Goal: Transaction & Acquisition: Purchase product/service

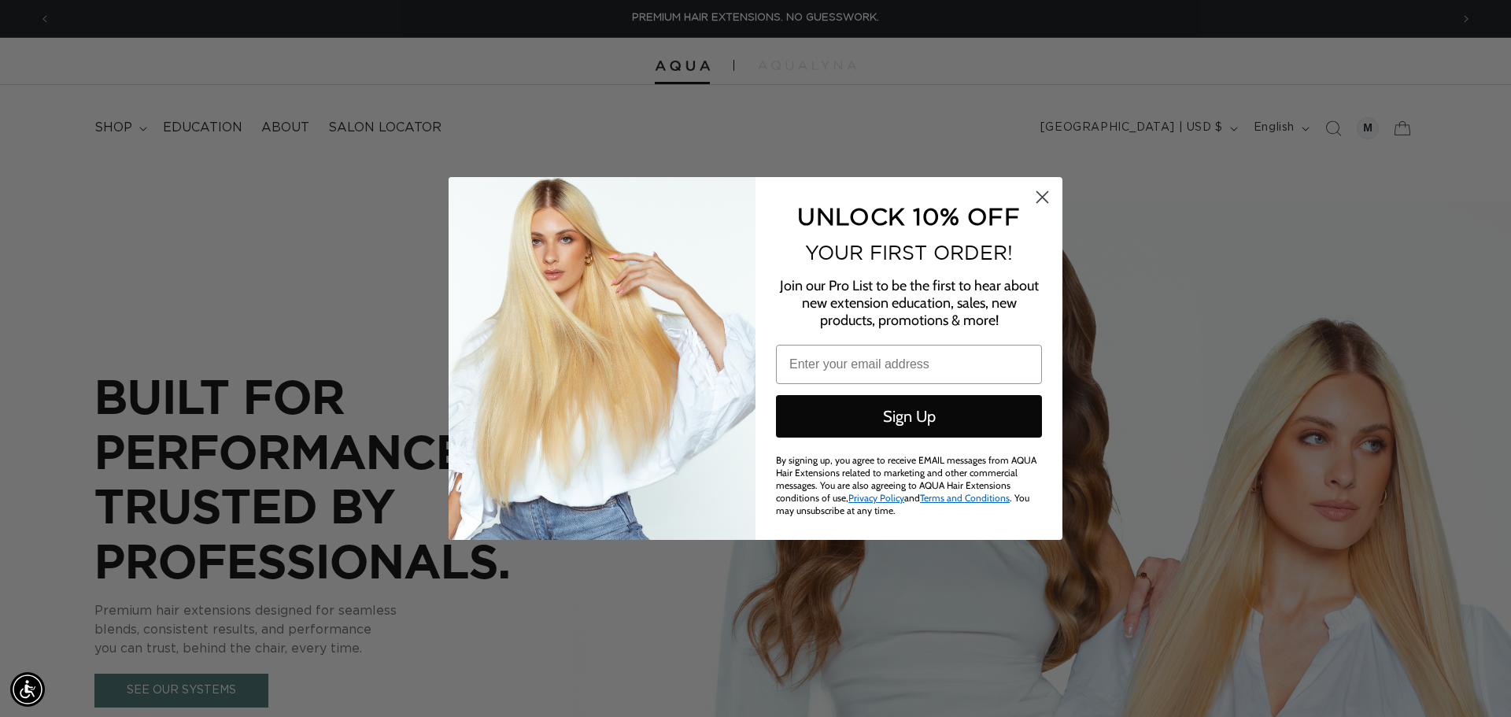
click at [1048, 200] on circle "Close dialog" at bounding box center [1042, 197] width 26 height 26
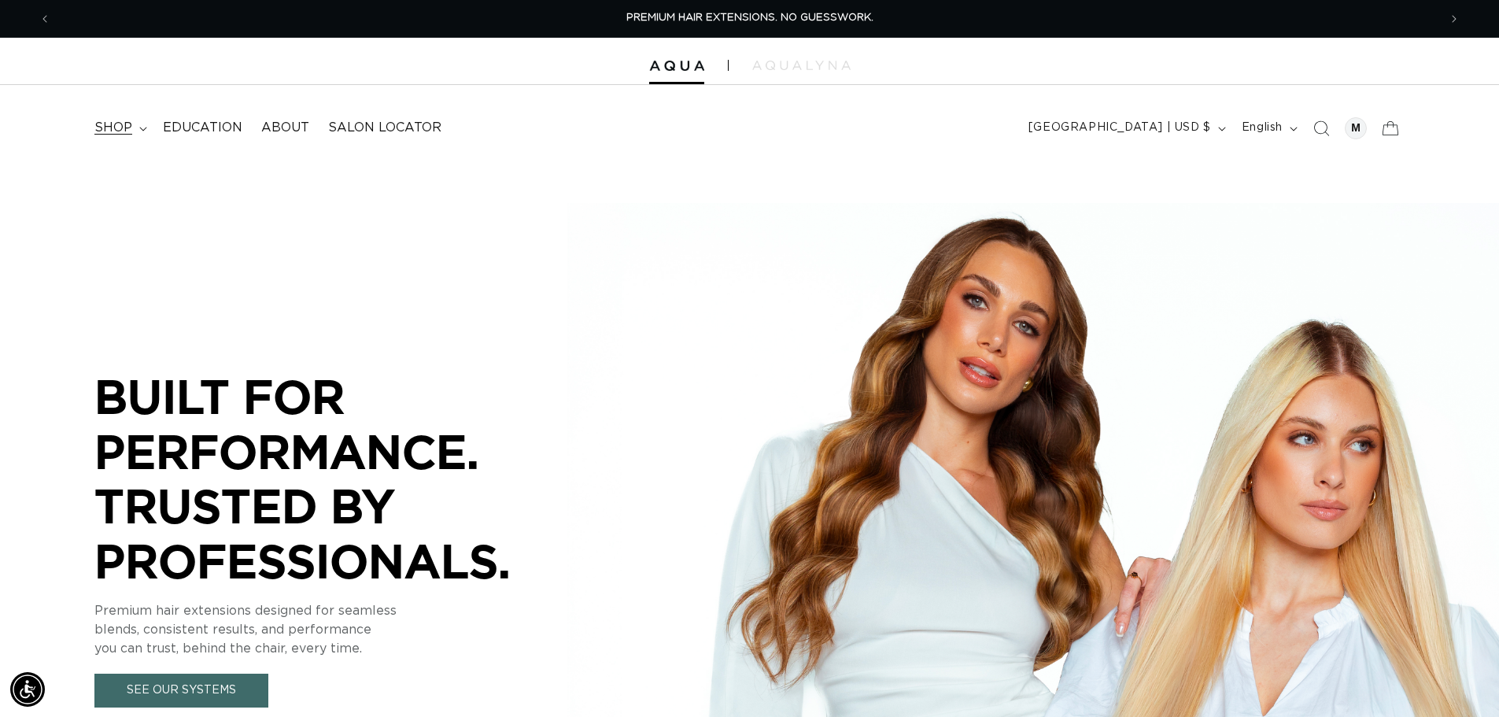
click at [149, 119] on summary "shop" at bounding box center [119, 127] width 68 height 35
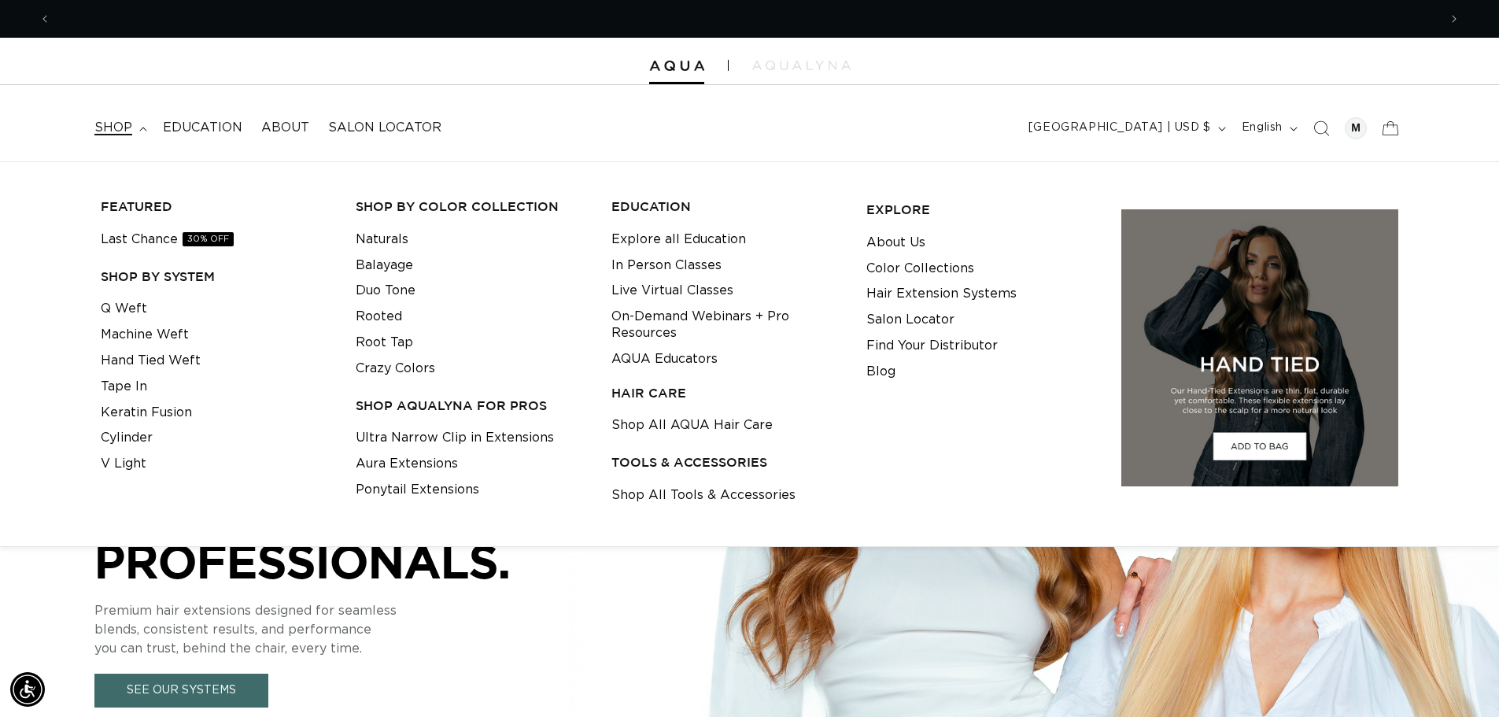
scroll to position [0, 1387]
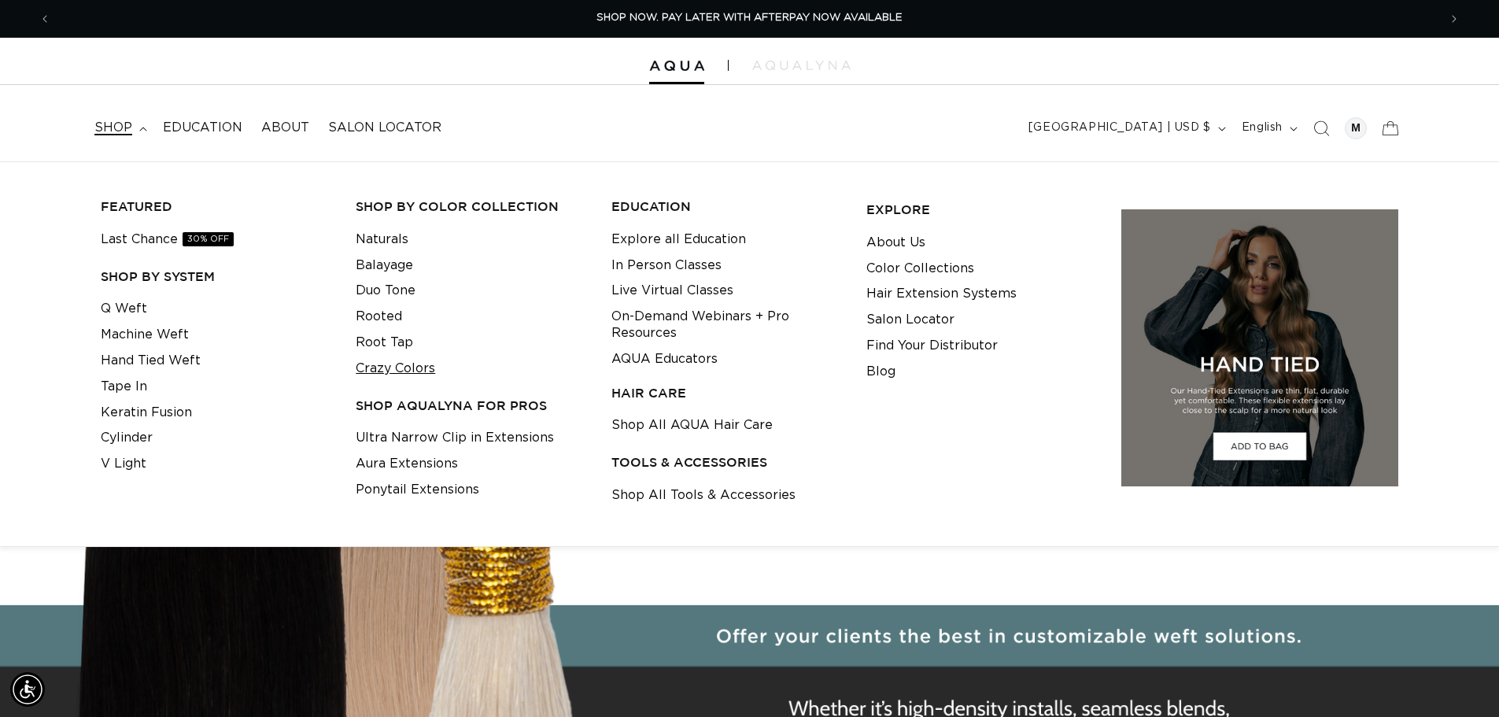
click at [395, 363] on link "Crazy Colors" at bounding box center [395, 369] width 79 height 26
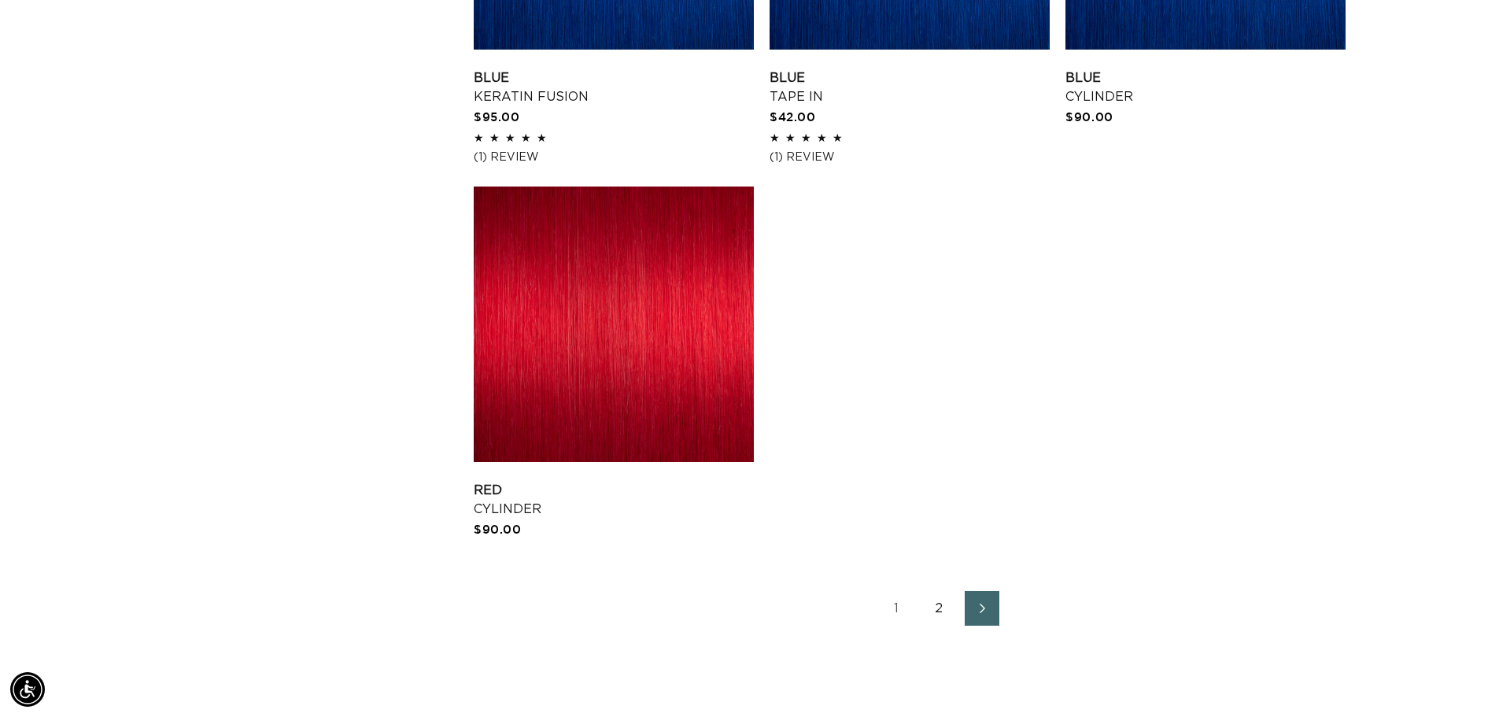
scroll to position [0, 2774]
click at [952, 615] on link "2" at bounding box center [939, 608] width 35 height 35
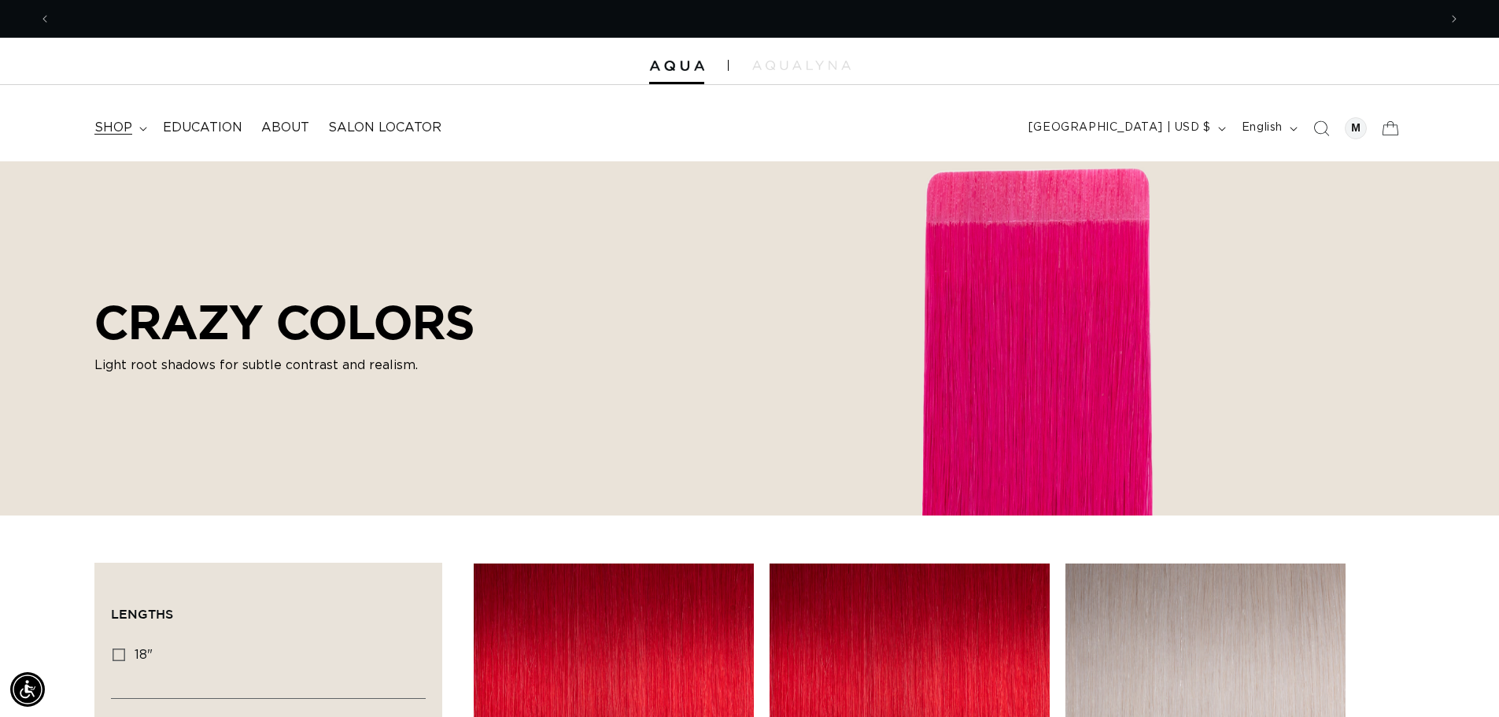
scroll to position [0, 2774]
click at [125, 121] on span "shop" at bounding box center [113, 128] width 38 height 17
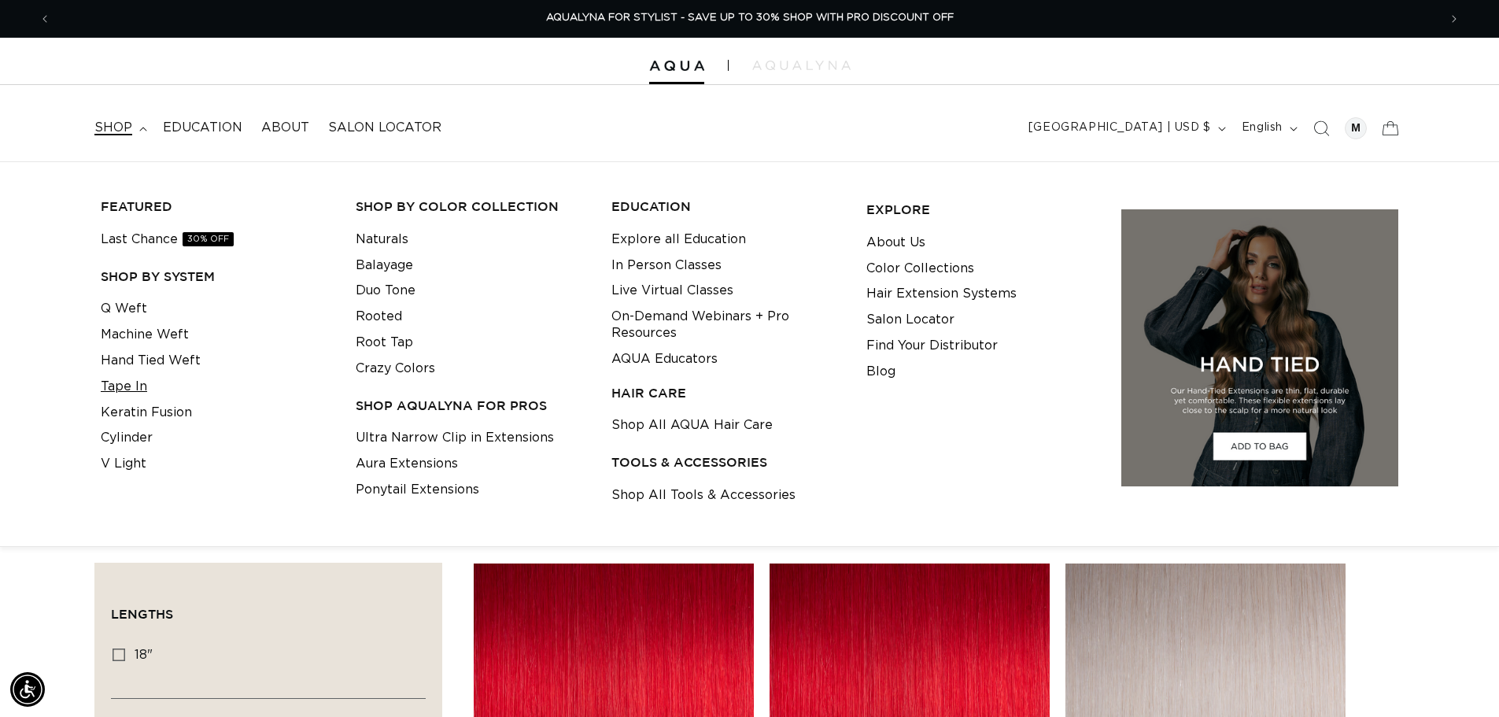
click at [130, 383] on link "Tape In" at bounding box center [124, 387] width 46 height 26
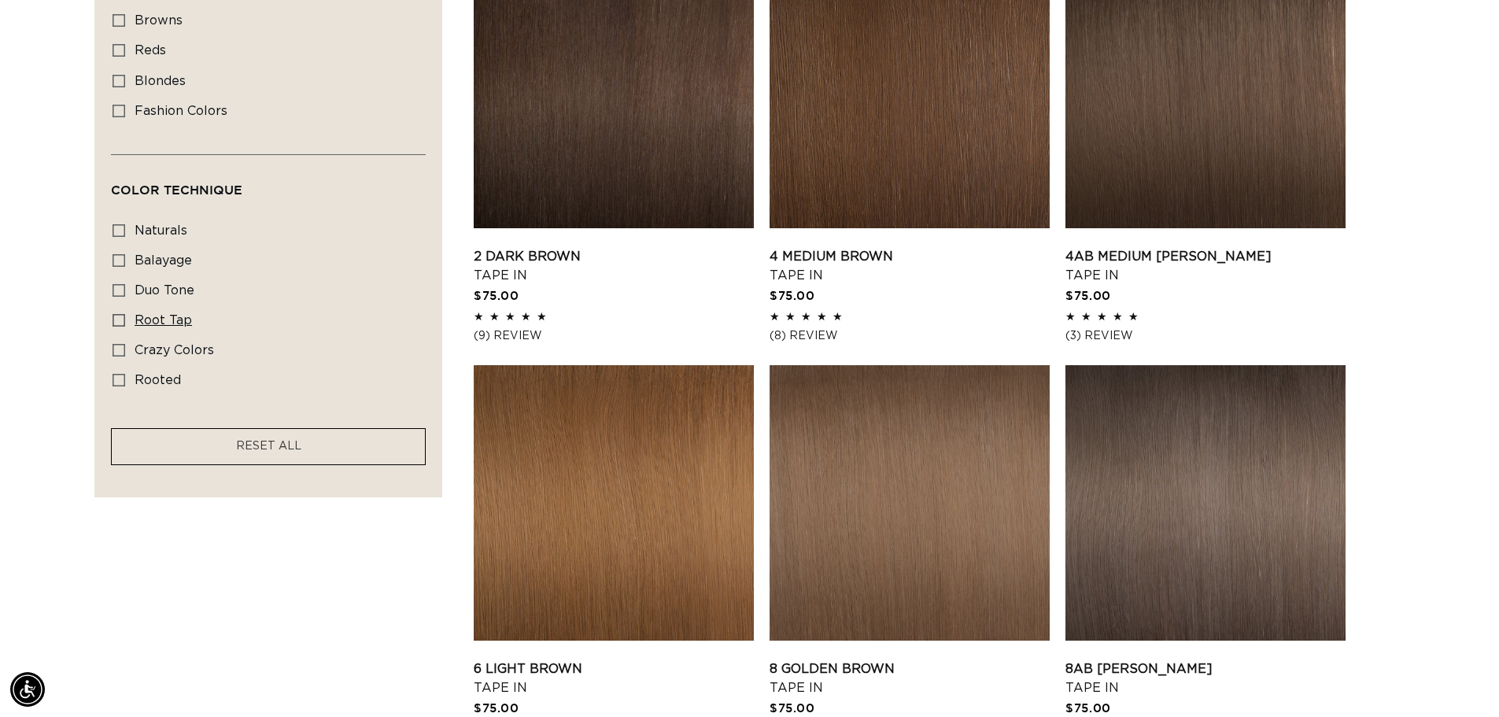
scroll to position [0, 1387]
click at [162, 374] on span "rooted" at bounding box center [158, 380] width 46 height 13
click at [125, 374] on input "rooted rooted (4 products)" at bounding box center [119, 380] width 13 height 13
checkbox input "true"
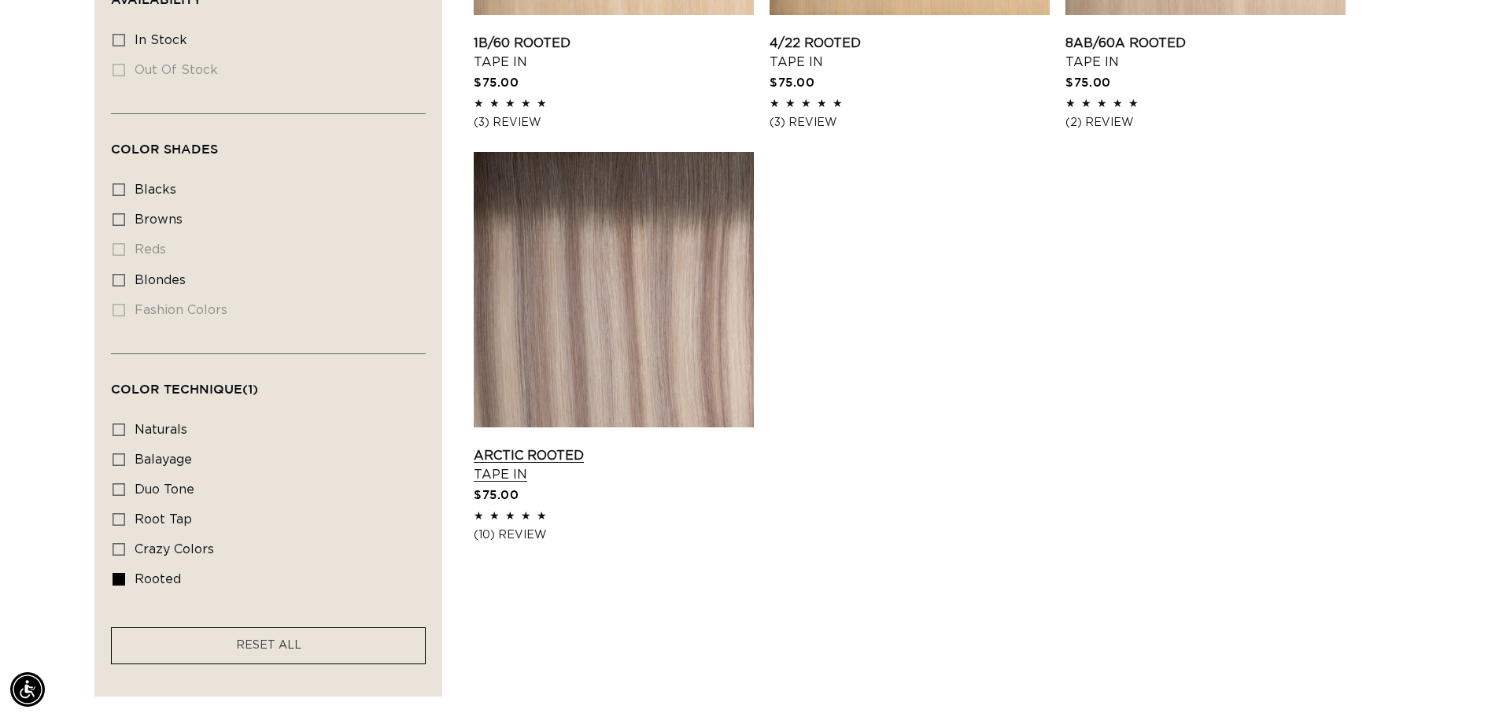
scroll to position [787, 0]
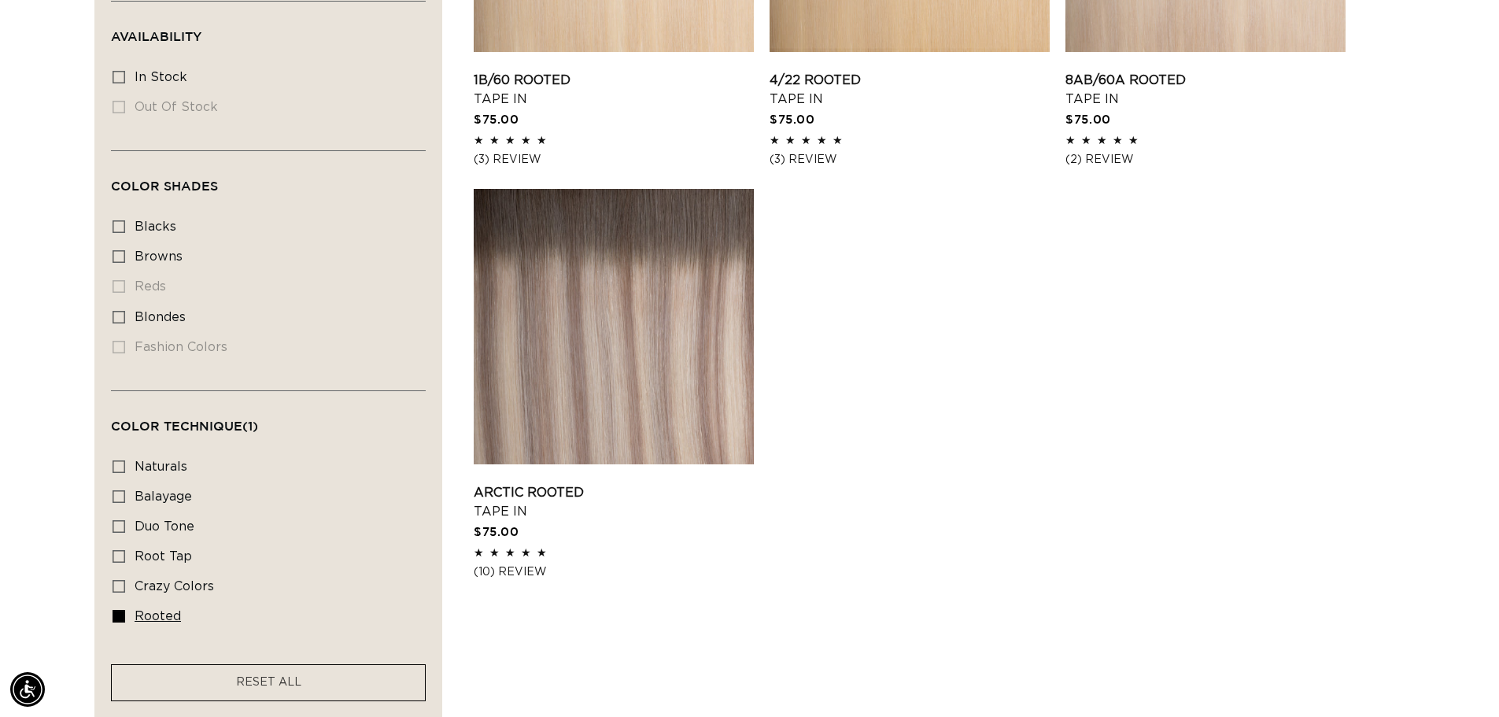
click at [116, 610] on icon at bounding box center [119, 616] width 13 height 13
click at [116, 610] on input "rooted rooted (4 products)" at bounding box center [119, 616] width 13 height 13
checkbox input "false"
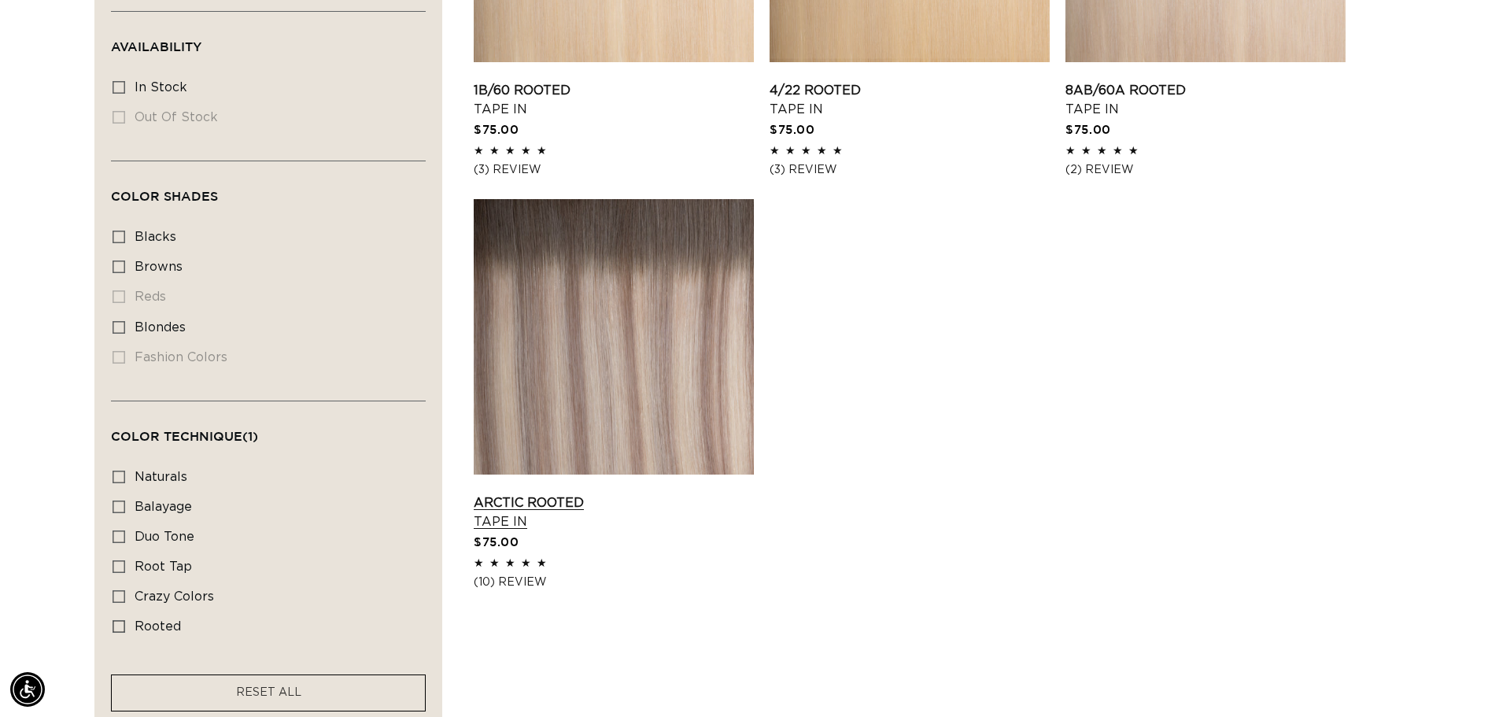
scroll to position [0, 2774]
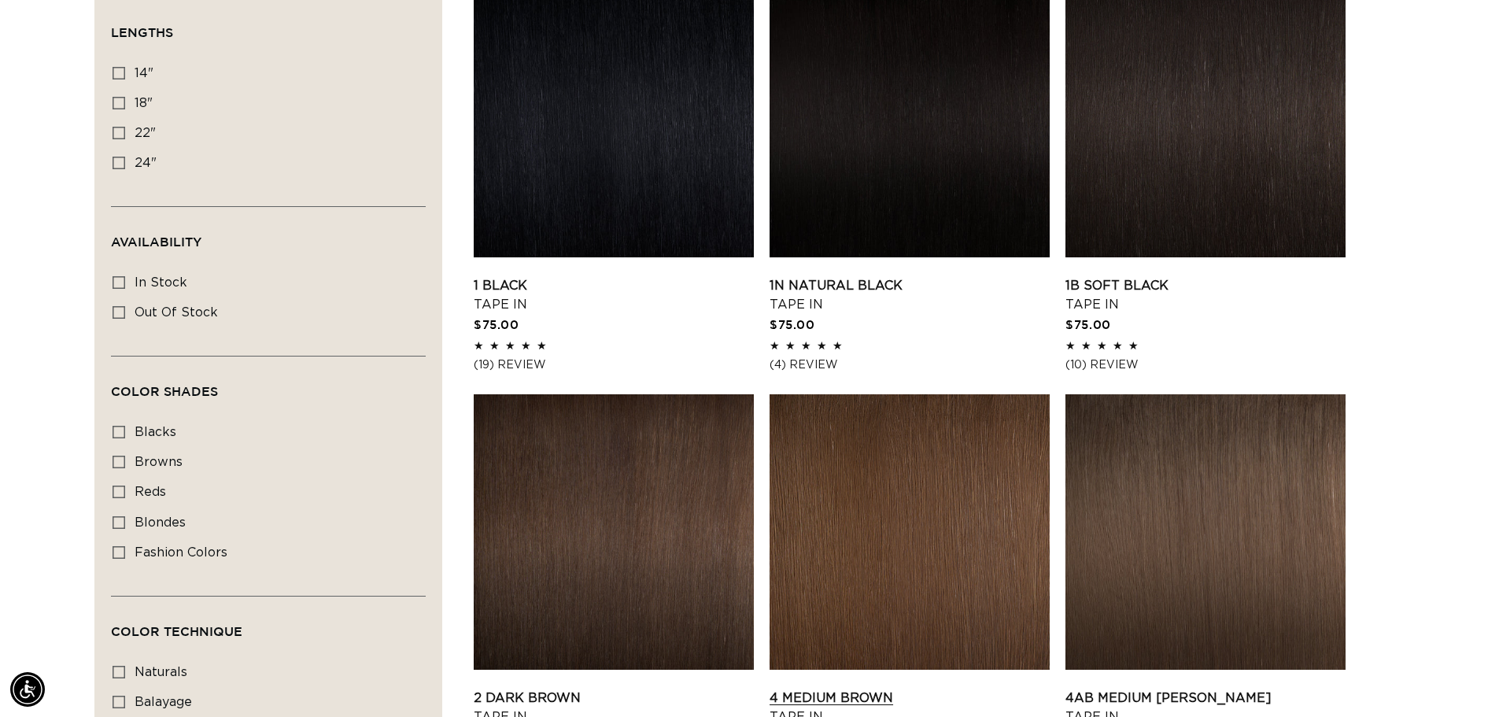
scroll to position [609, 0]
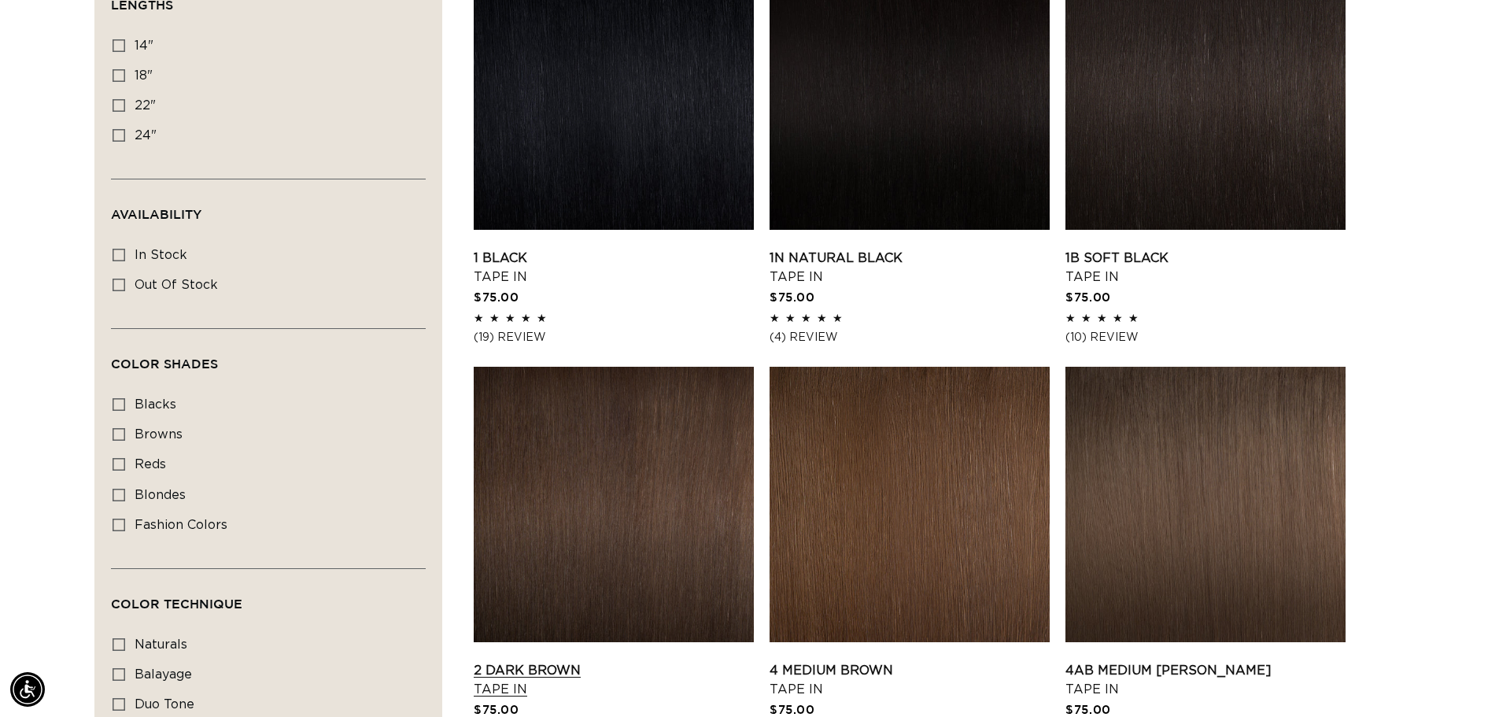
click at [652, 661] on link "2 Dark Brown Tape In" at bounding box center [614, 680] width 280 height 38
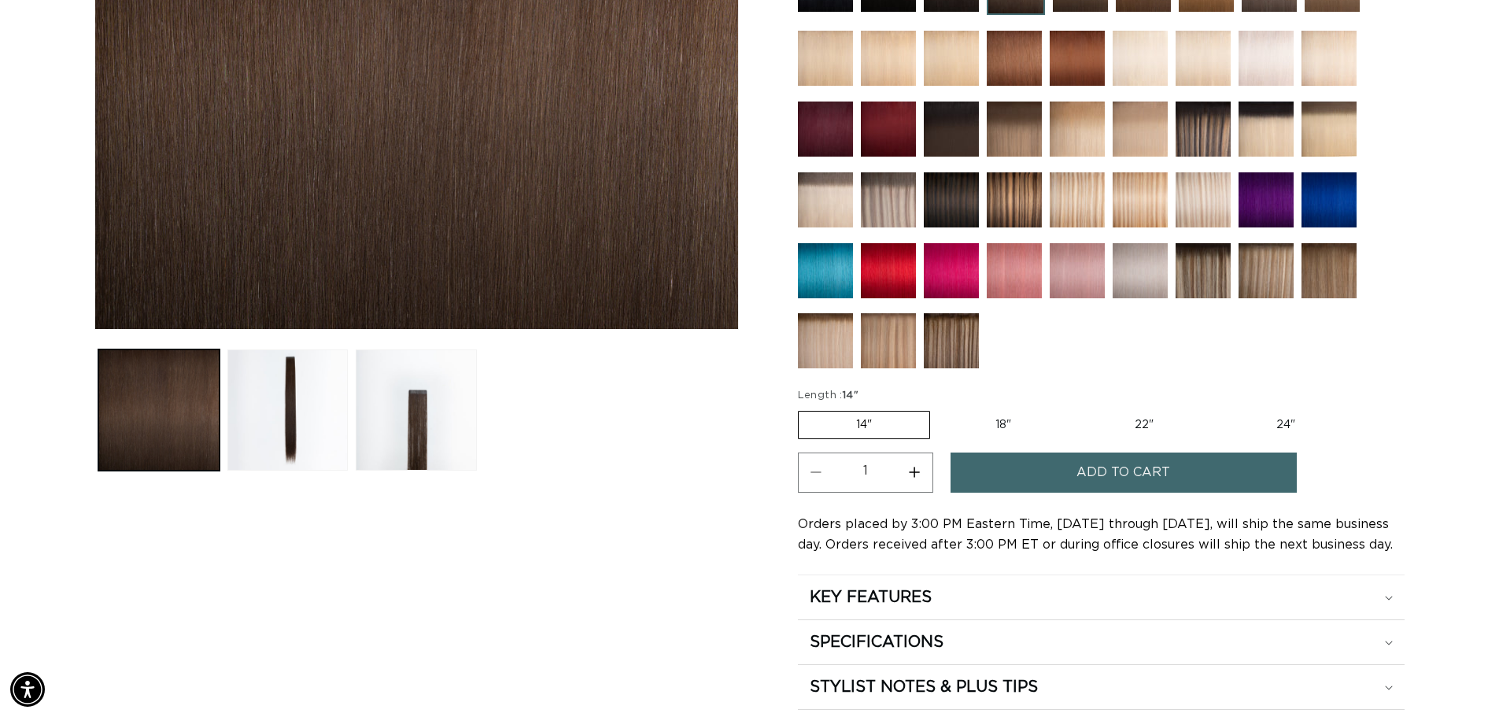
scroll to position [0, 2774]
click at [1148, 425] on label "22" Variant sold out or unavailable" at bounding box center [1144, 425] width 134 height 27
click at [1077, 408] on input "22" Variant sold out or unavailable" at bounding box center [1076, 408] width 1 height 1
radio input "true"
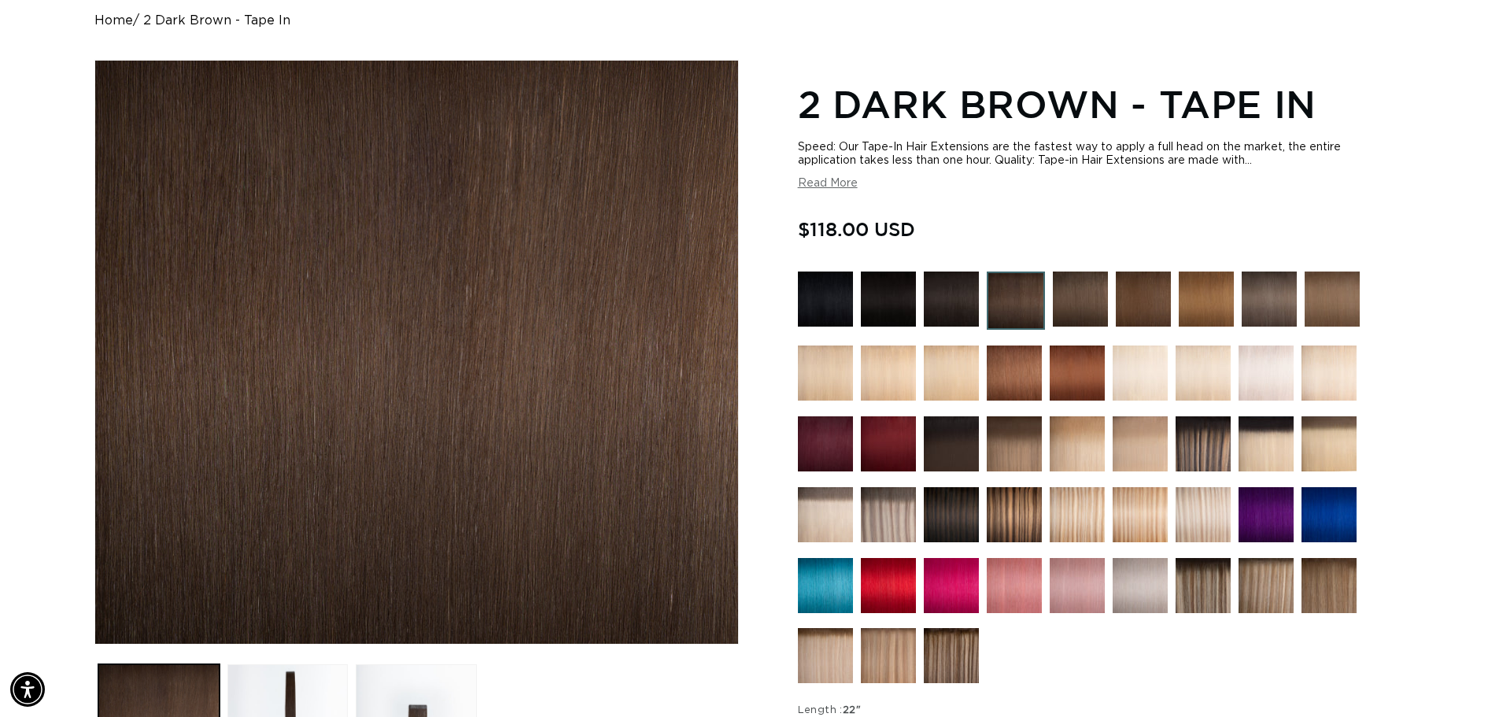
click at [851, 179] on button "Read More" at bounding box center [828, 183] width 60 height 13
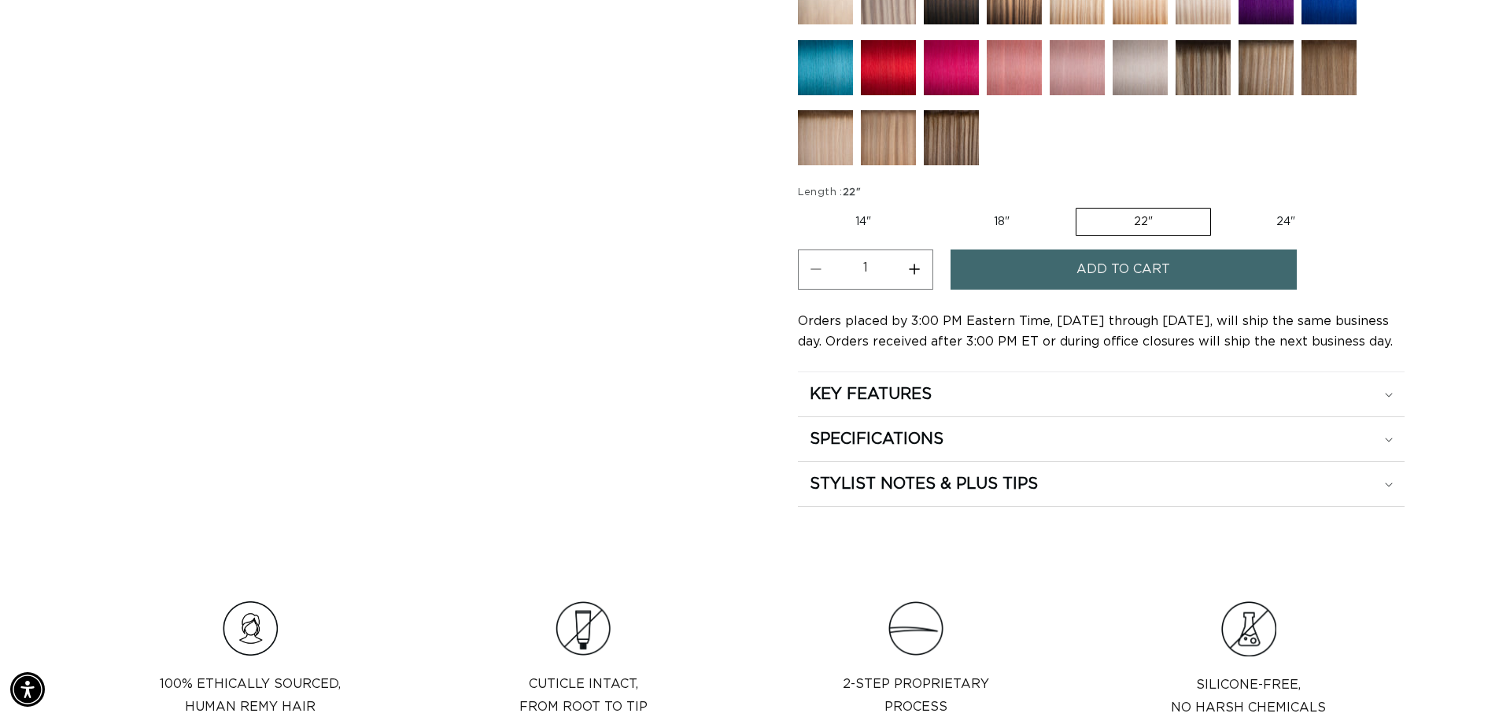
scroll to position [1023, 0]
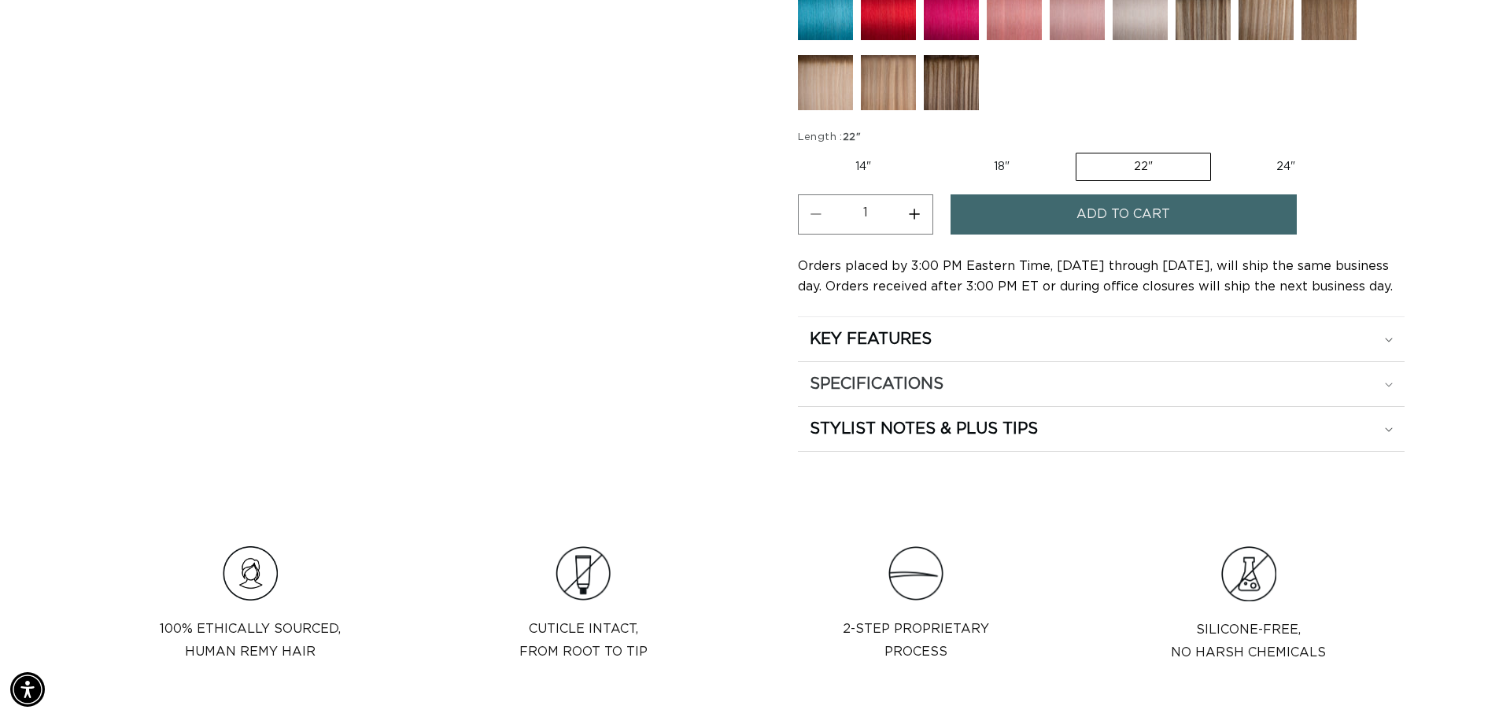
click at [923, 375] on h2 "SPECIFICATIONS" at bounding box center [877, 384] width 134 height 20
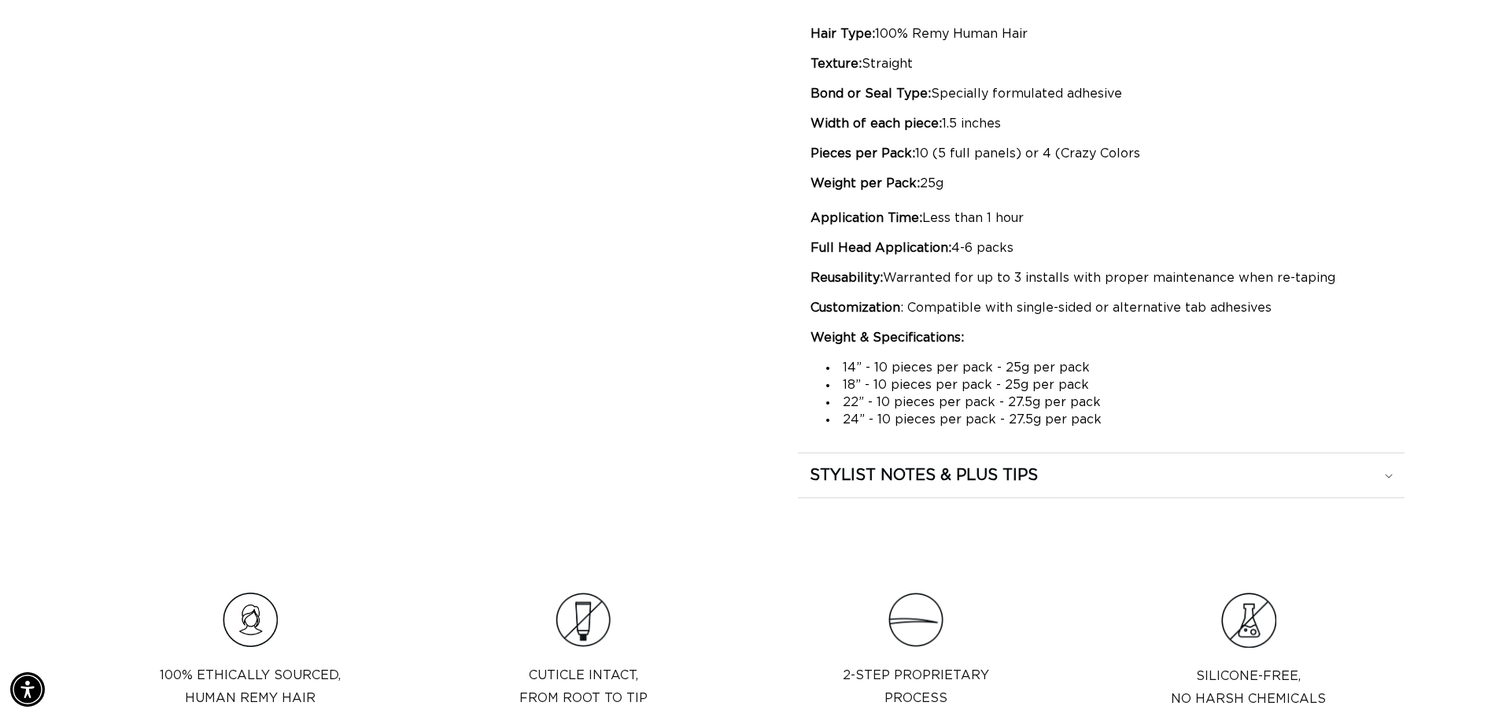
scroll to position [944, 0]
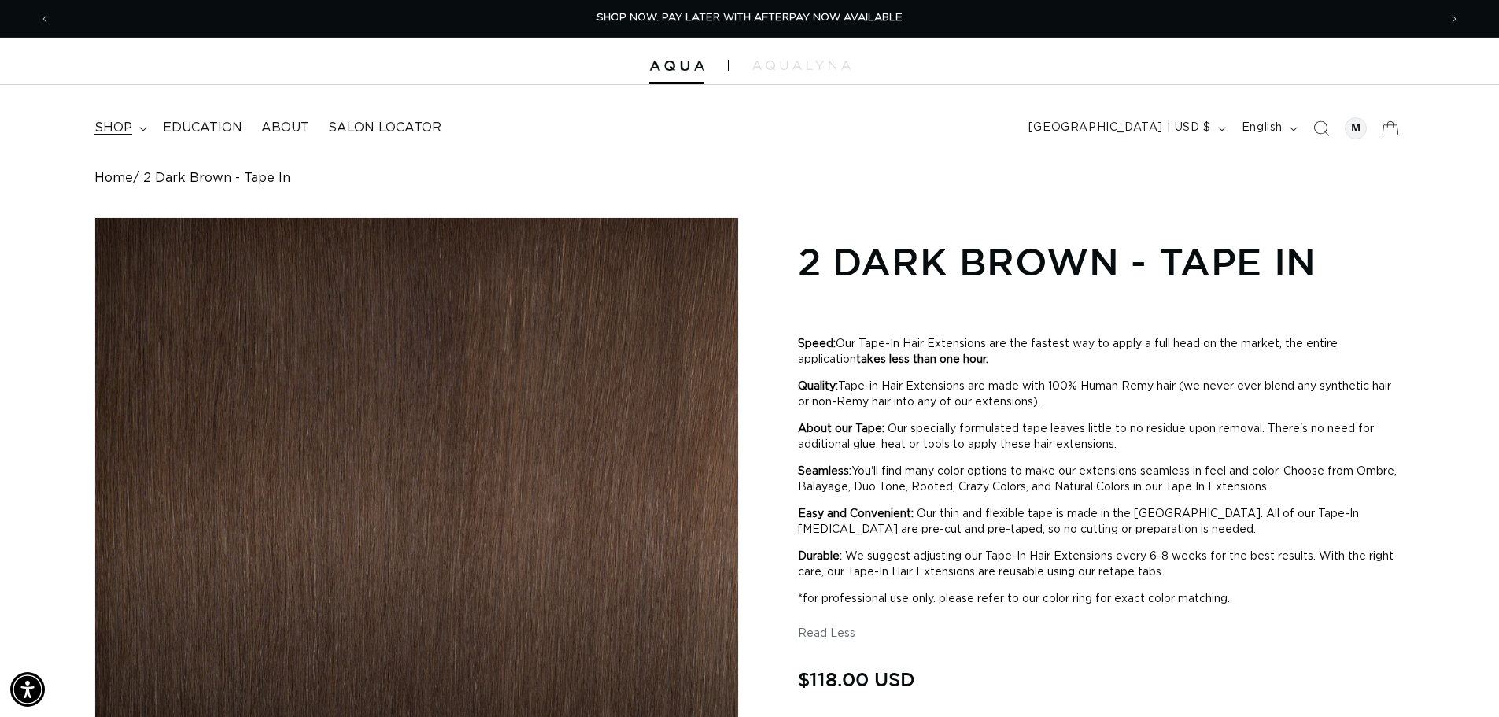
drag, startPoint x: 138, startPoint y: 128, endPoint x: 139, endPoint y: 142, distance: 14.2
click at [139, 128] on icon at bounding box center [143, 129] width 8 height 5
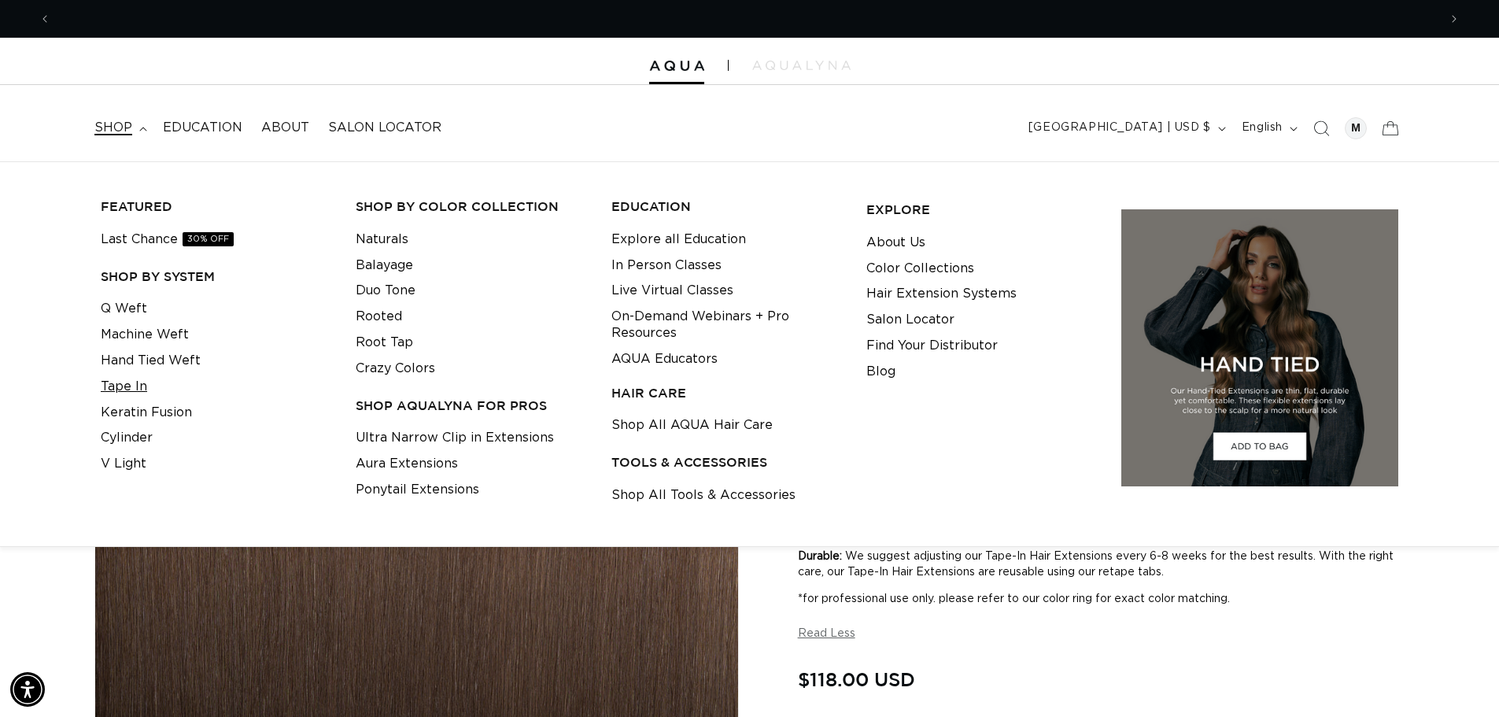
scroll to position [0, 0]
click at [131, 394] on link "Tape In" at bounding box center [124, 387] width 46 height 26
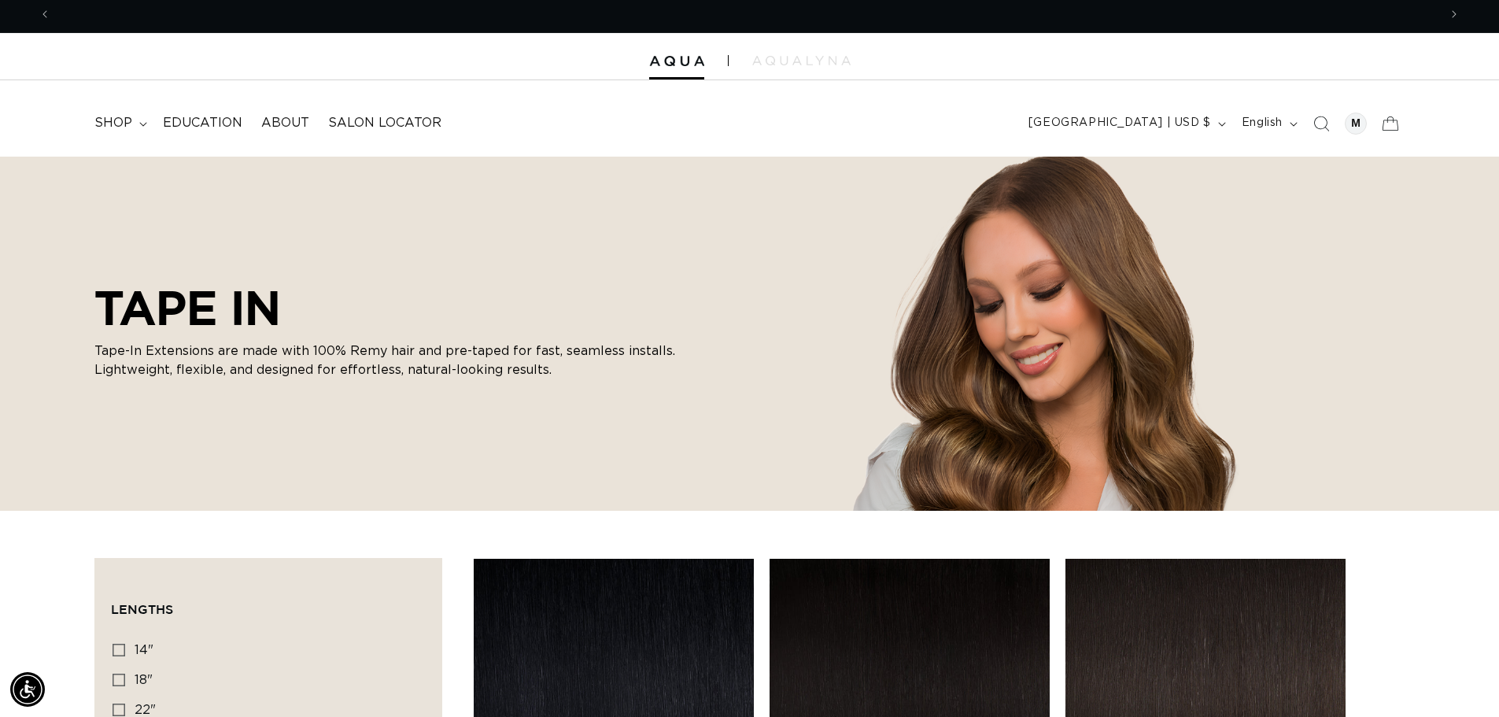
scroll to position [0, 2774]
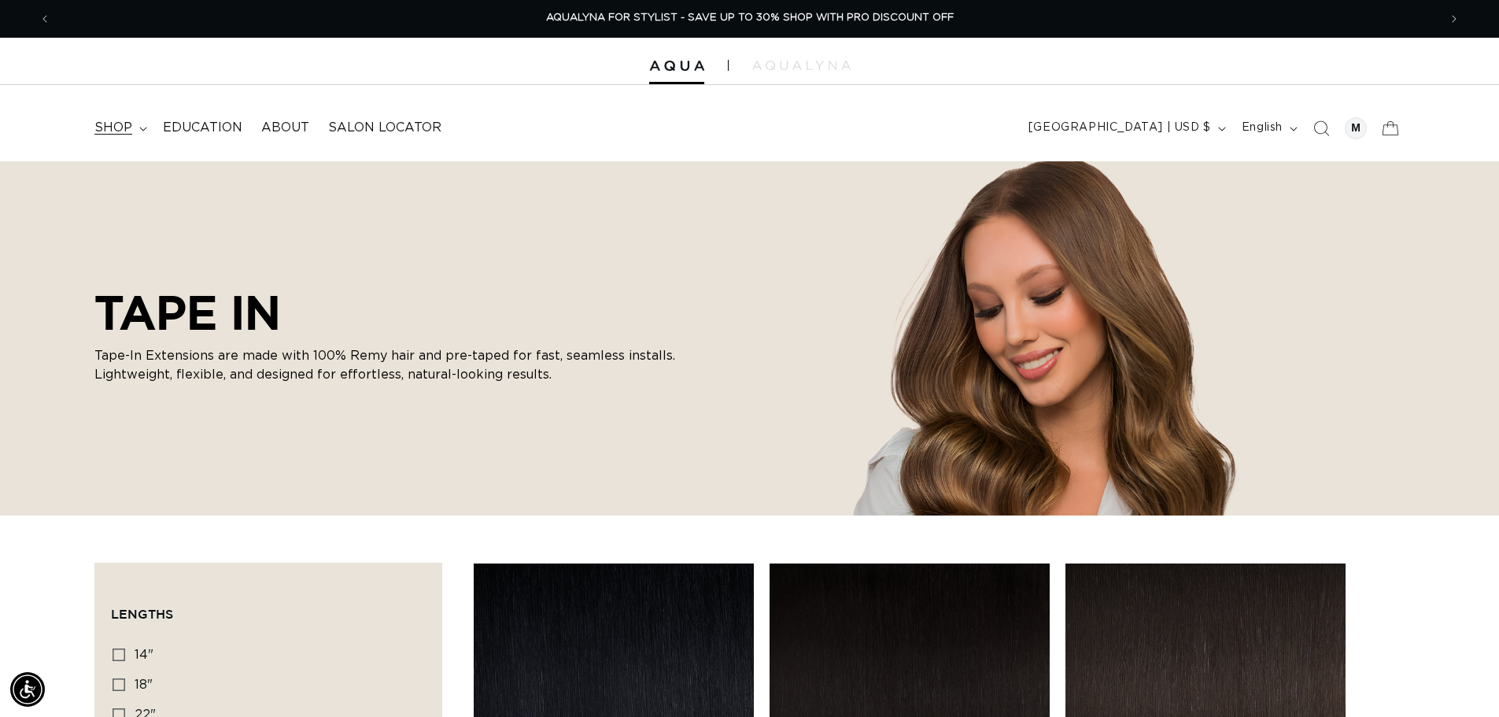
click at [126, 132] on span "shop" at bounding box center [113, 128] width 38 height 17
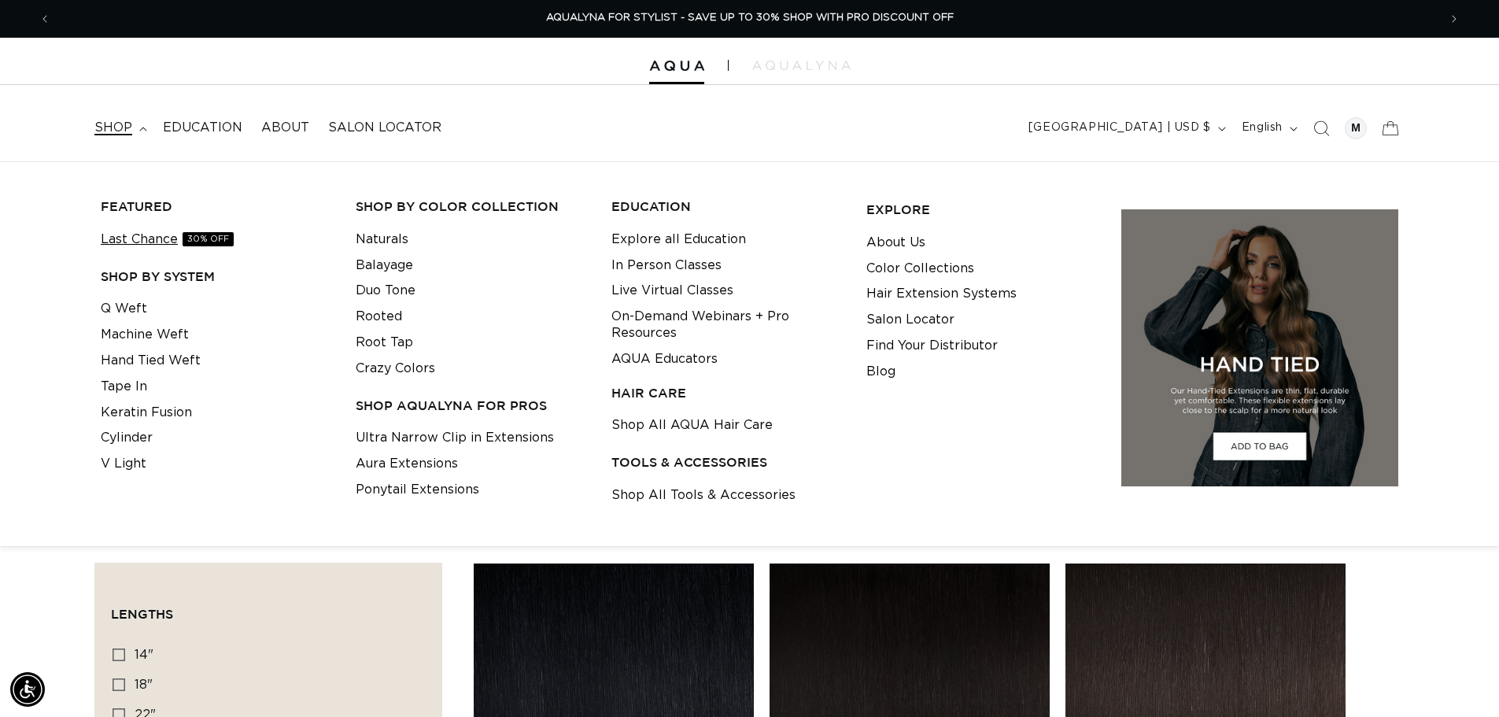
click at [132, 238] on link "Last Chance 30% OFF" at bounding box center [167, 240] width 133 height 26
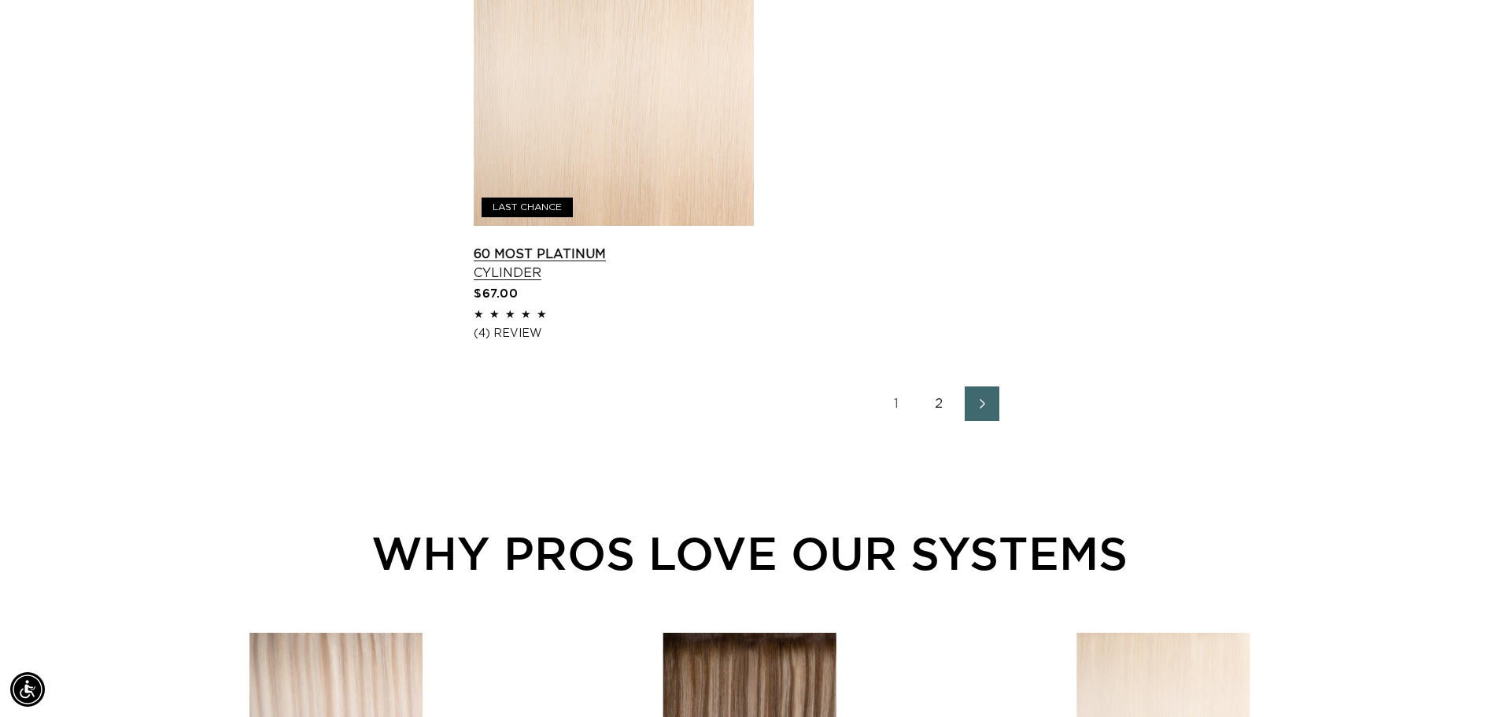
scroll to position [0, 1387]
click at [933, 406] on link "2" at bounding box center [939, 403] width 35 height 35
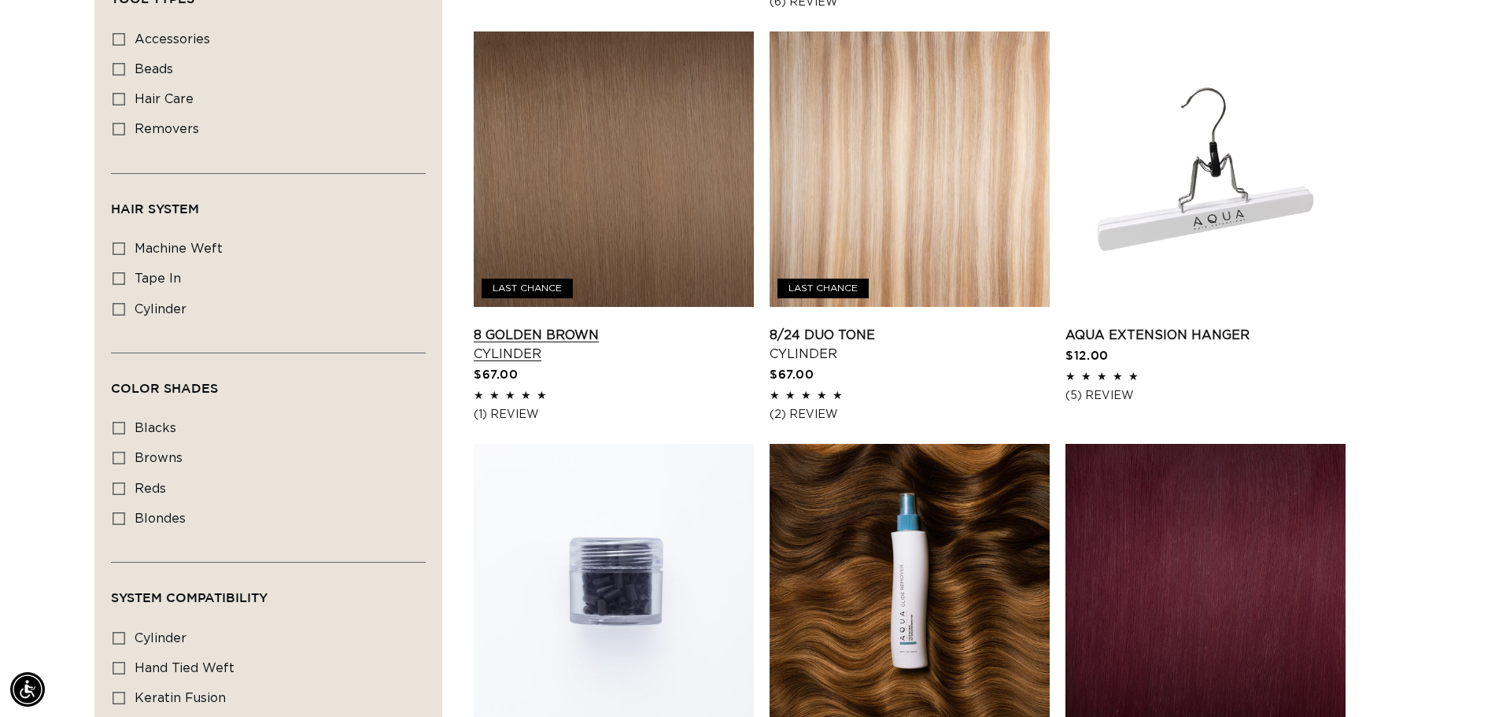
click at [721, 326] on link "8 Golden Brown Cylinder" at bounding box center [614, 345] width 280 height 38
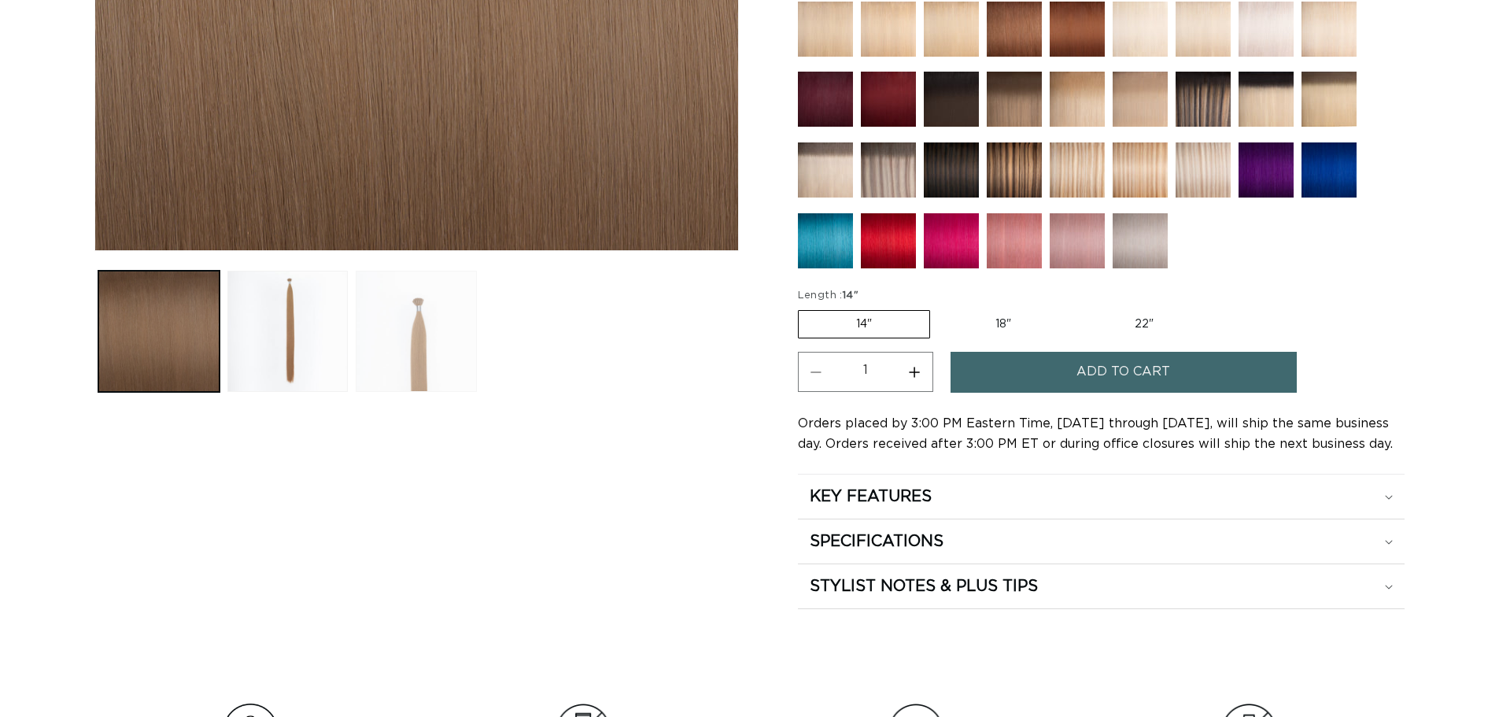
drag, startPoint x: 427, startPoint y: 354, endPoint x: 428, endPoint y: 344, distance: 10.3
click at [428, 349] on button "Load image 3 in gallery view" at bounding box center [416, 331] width 121 height 121
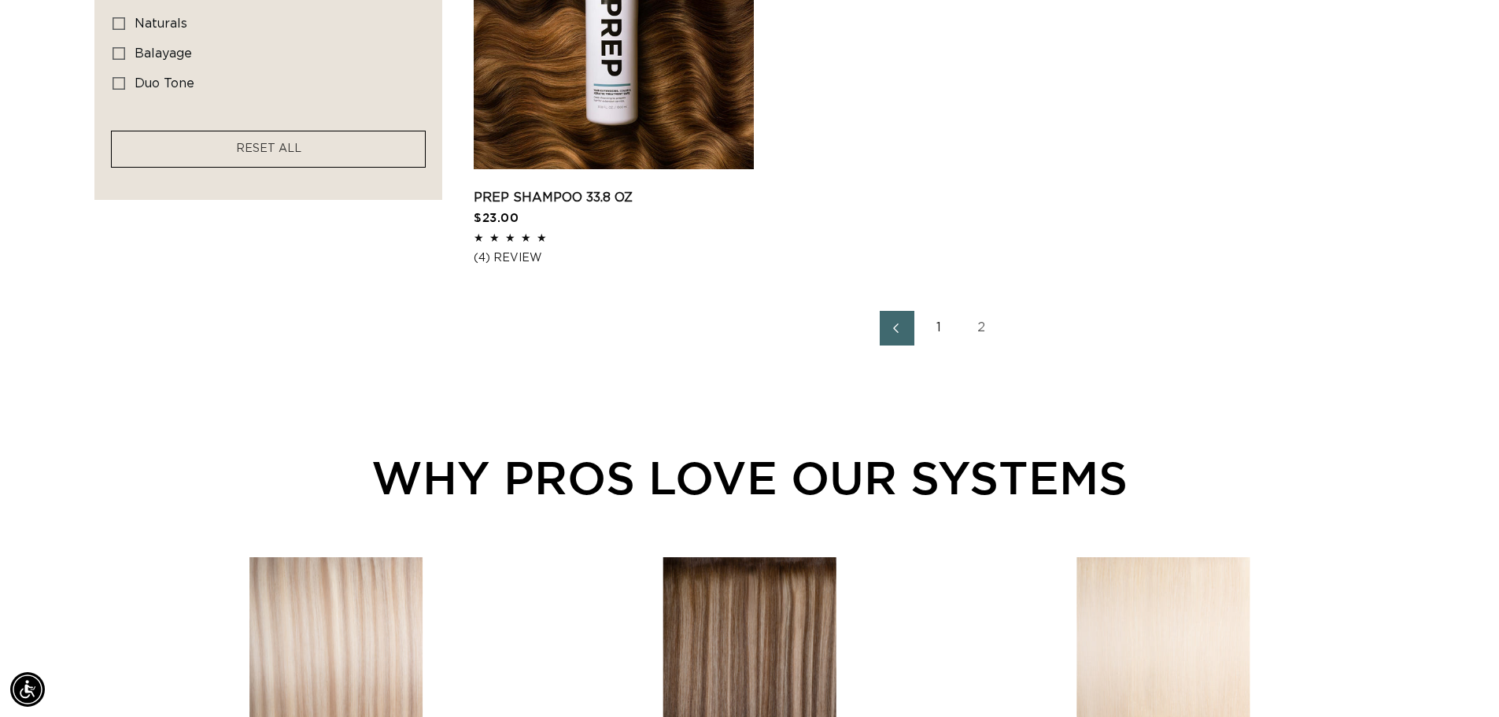
scroll to position [0, 2774]
drag, startPoint x: 936, startPoint y: 334, endPoint x: 923, endPoint y: 334, distance: 13.4
click at [934, 334] on link "1" at bounding box center [939, 328] width 35 height 35
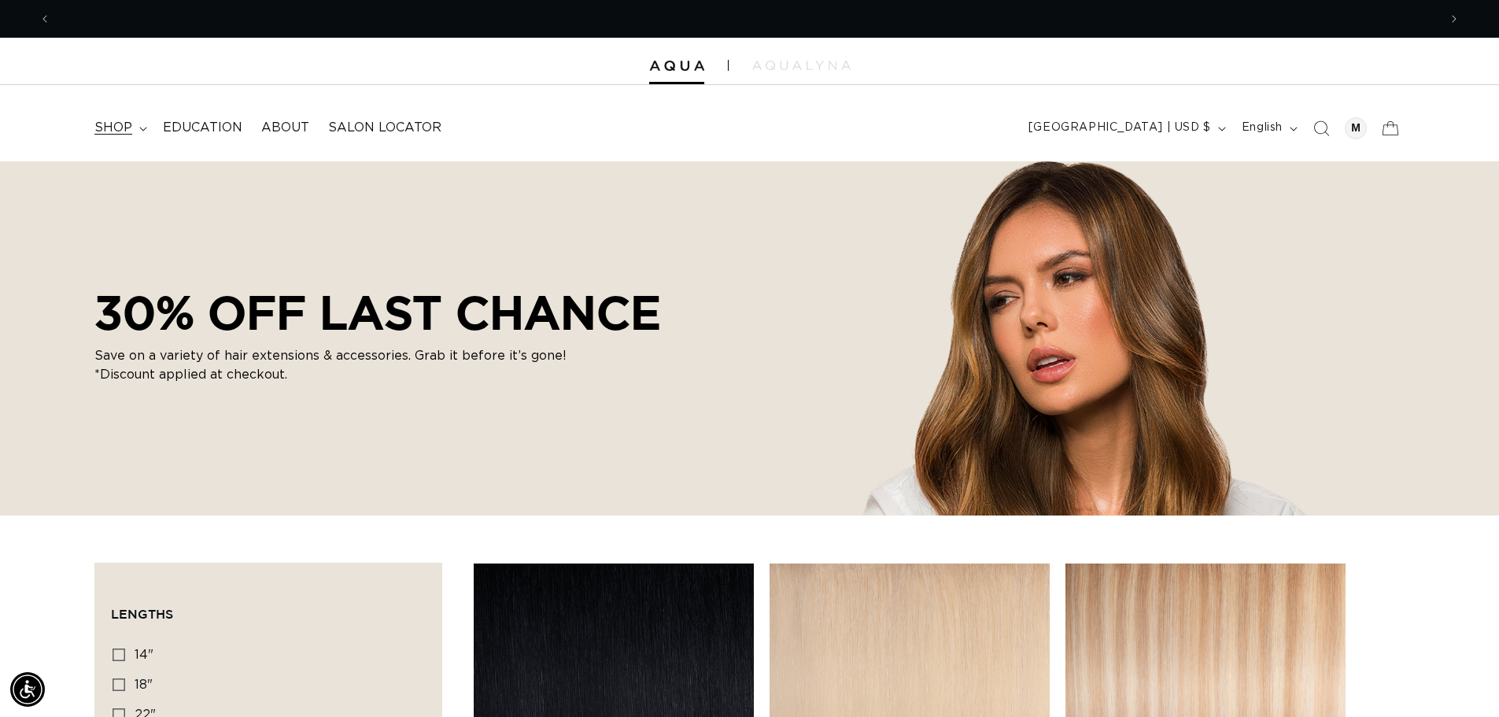
scroll to position [0, 2774]
click at [130, 115] on summary "shop" at bounding box center [119, 127] width 68 height 35
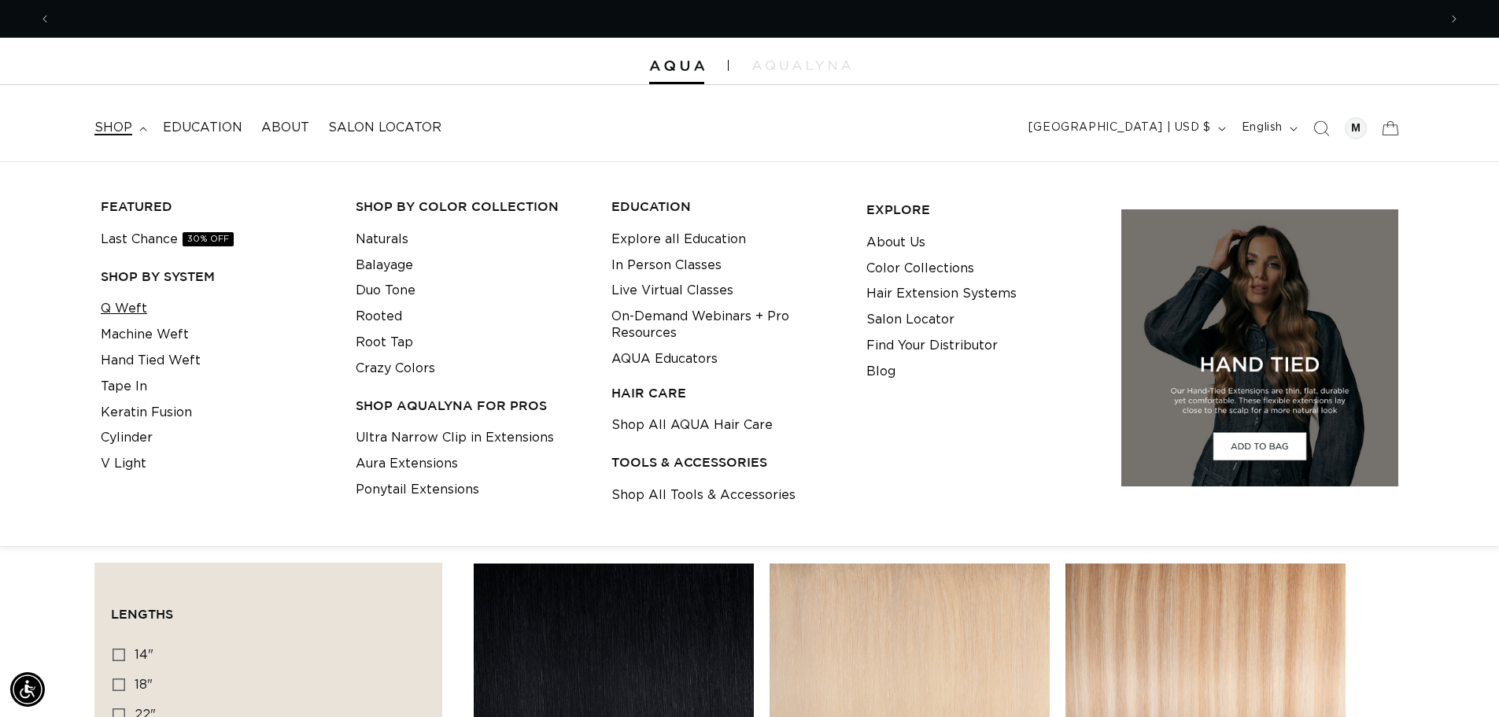
scroll to position [0, 0]
click at [144, 316] on link "Q Weft" at bounding box center [124, 309] width 46 height 26
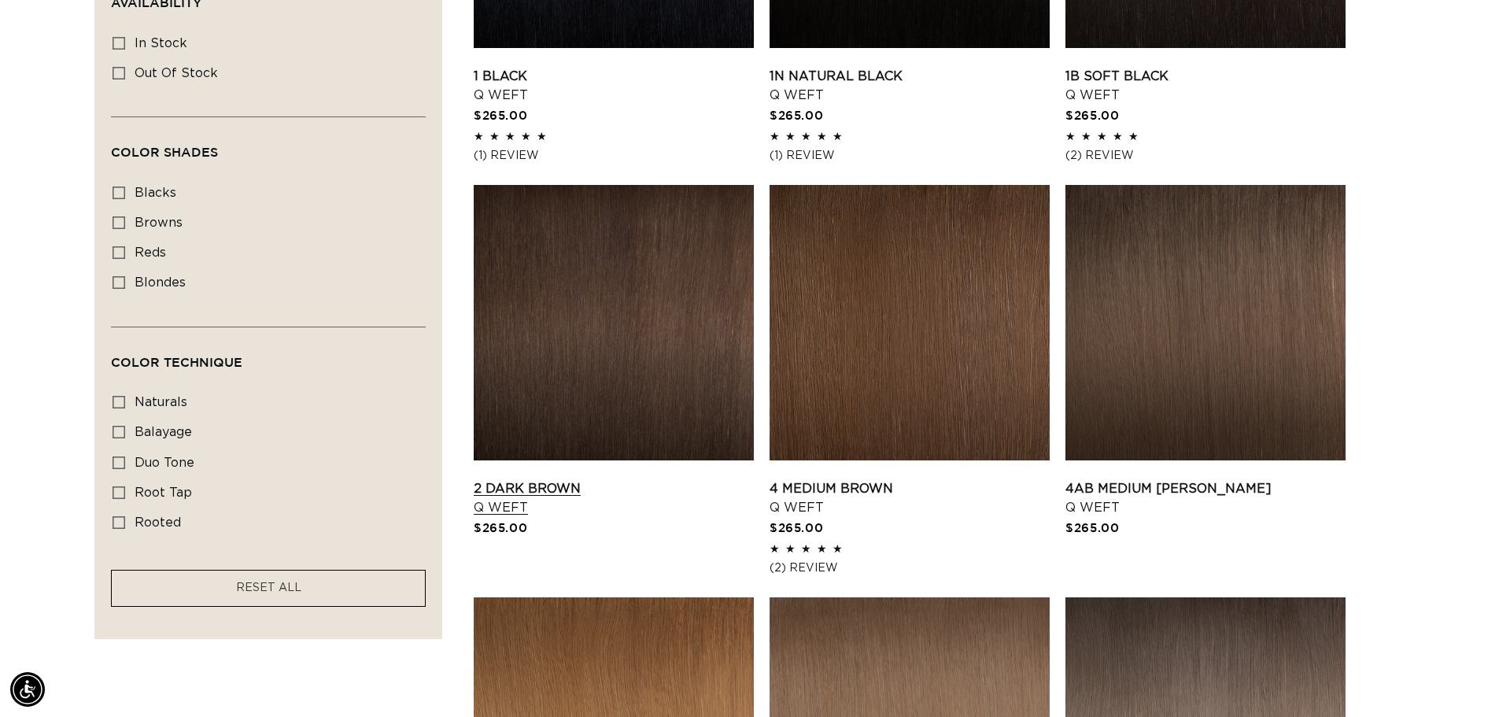
scroll to position [787, 0]
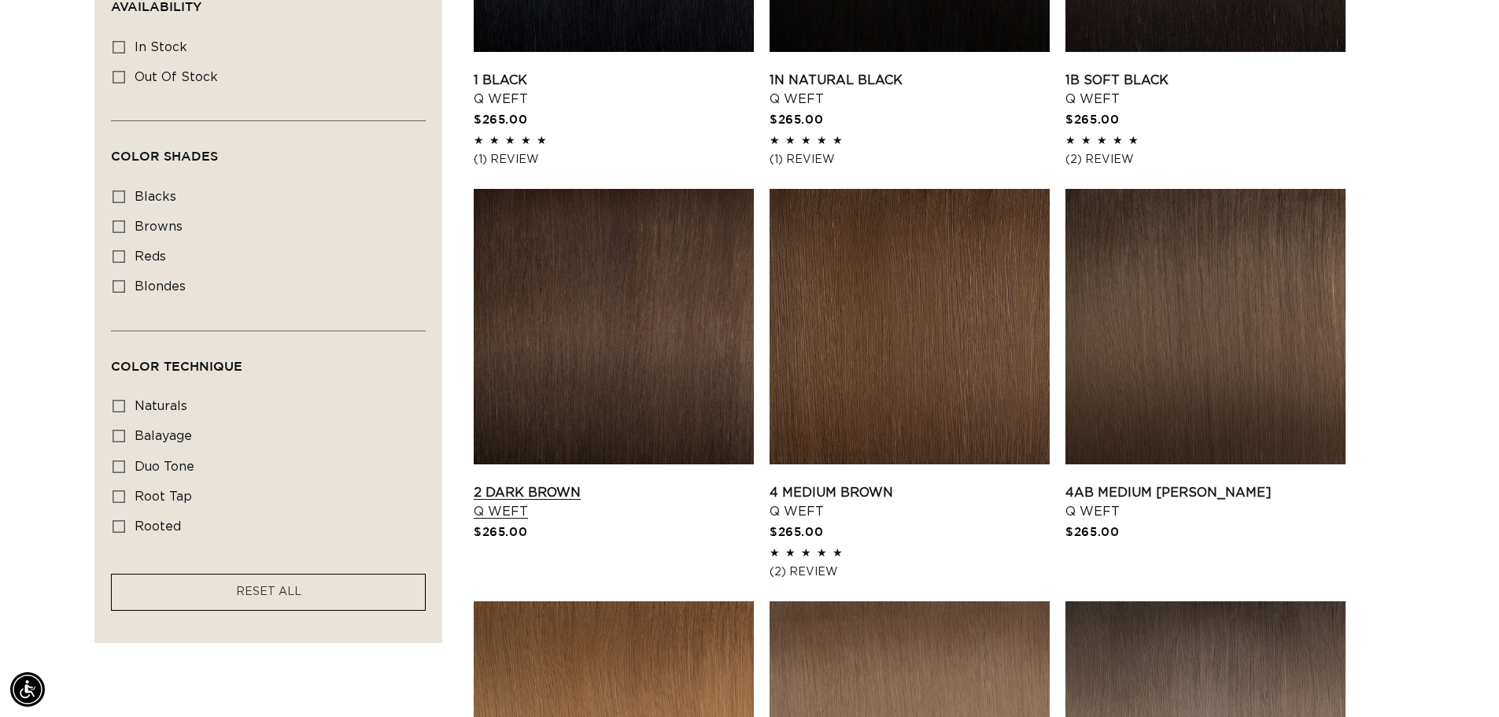
click at [628, 483] on link "2 Dark Brown Q Weft" at bounding box center [614, 502] width 280 height 38
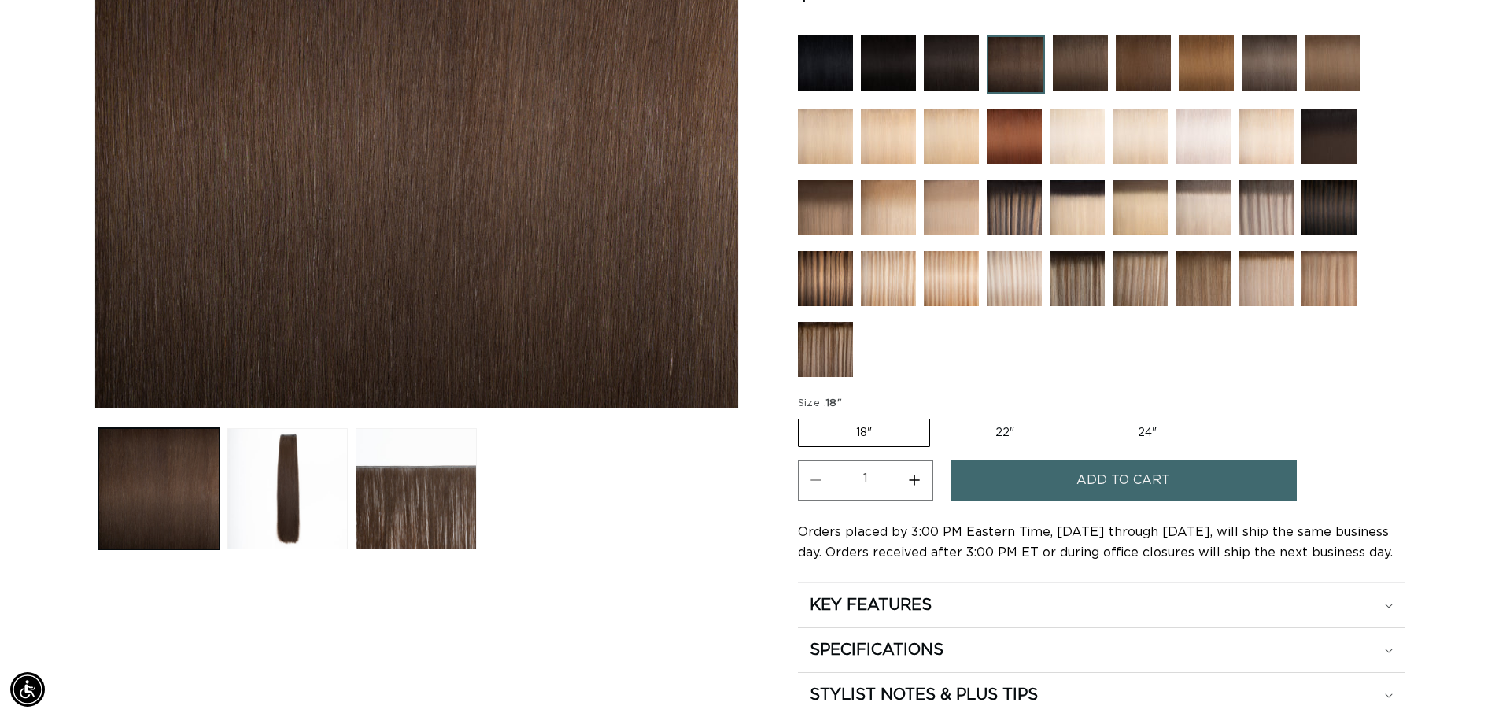
scroll to position [0, 1387]
drag, startPoint x: 950, startPoint y: 444, endPoint x: 974, endPoint y: 437, distance: 25.4
click at [971, 437] on label "22" Variant sold out or unavailable" at bounding box center [1005, 432] width 134 height 27
click at [939, 416] on input "22" Variant sold out or unavailable" at bounding box center [938, 415] width 1 height 1
radio input "true"
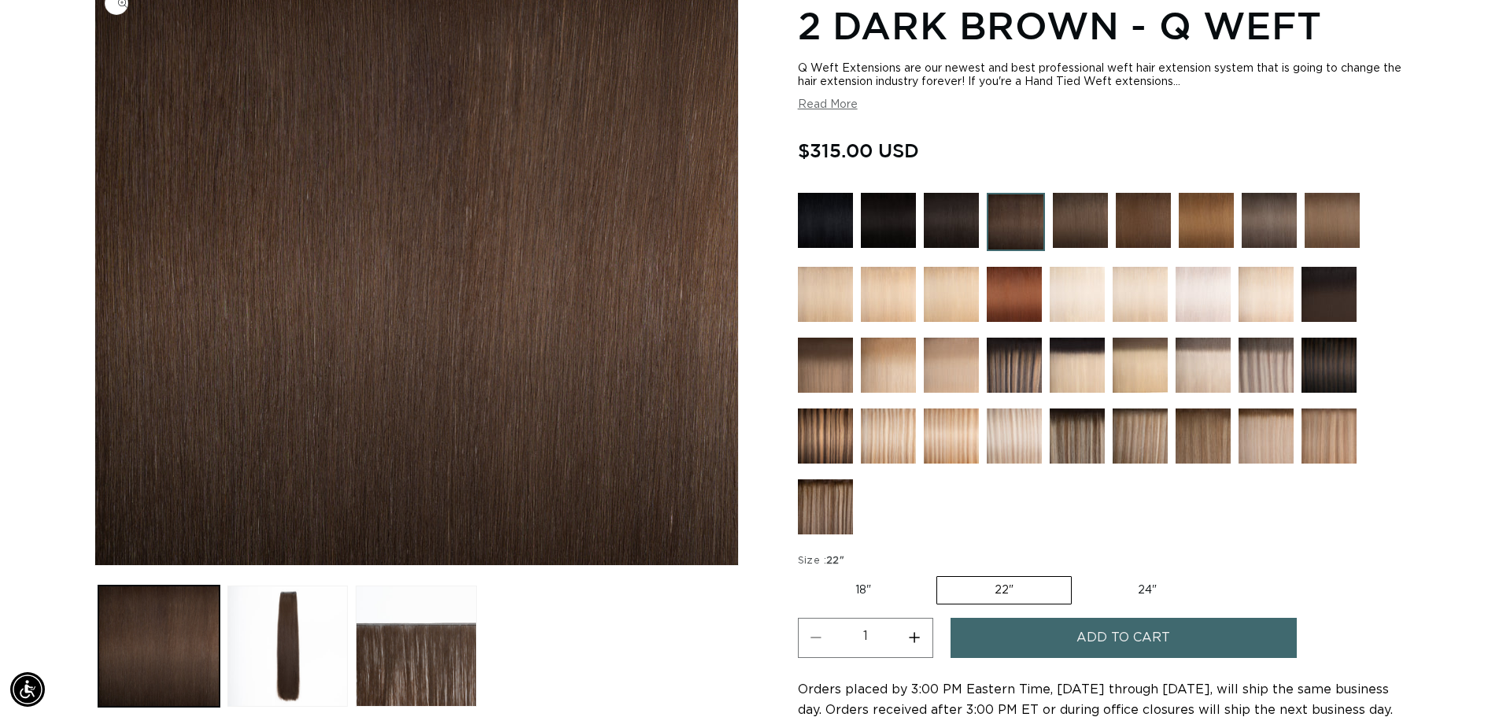
scroll to position [0, 2774]
click at [821, 381] on img at bounding box center [825, 365] width 55 height 55
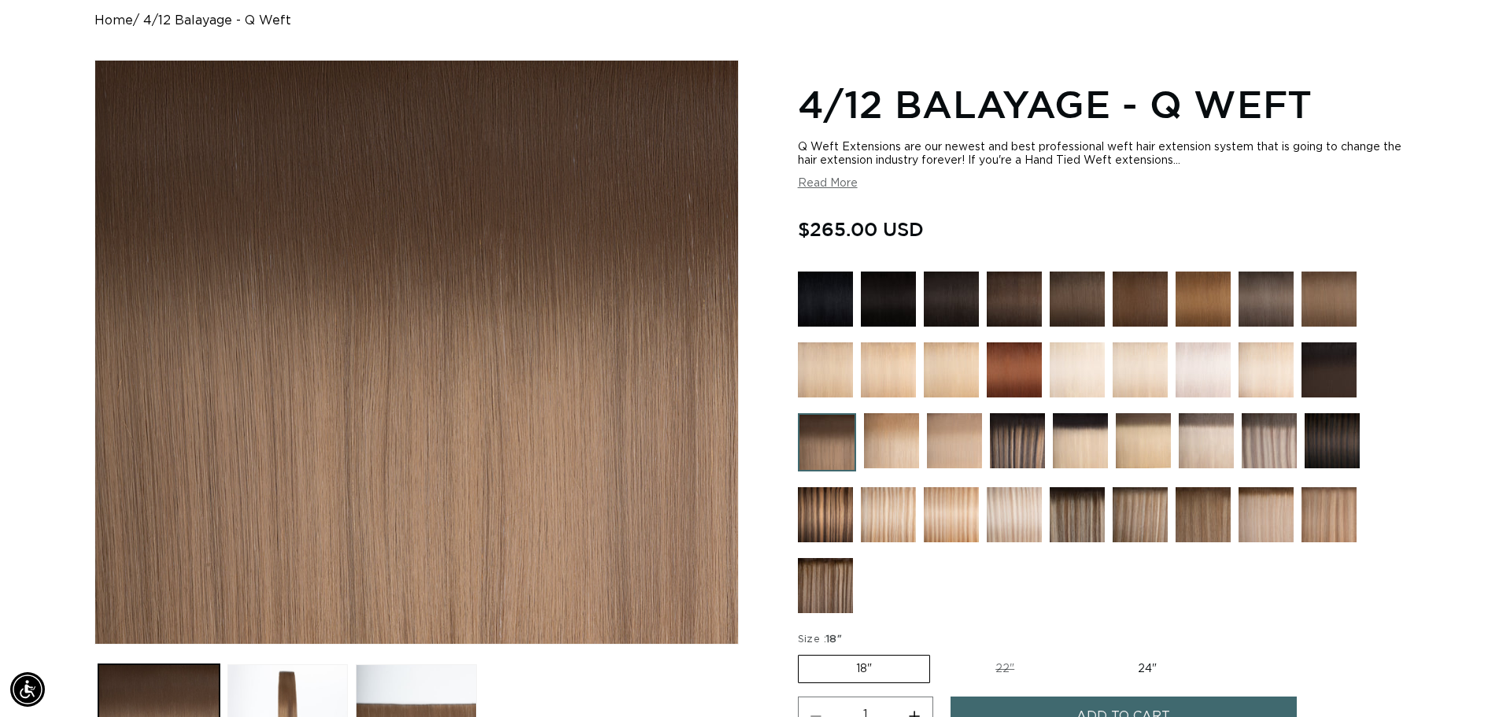
scroll to position [0, 1387]
click at [1000, 304] on img at bounding box center [1014, 298] width 55 height 55
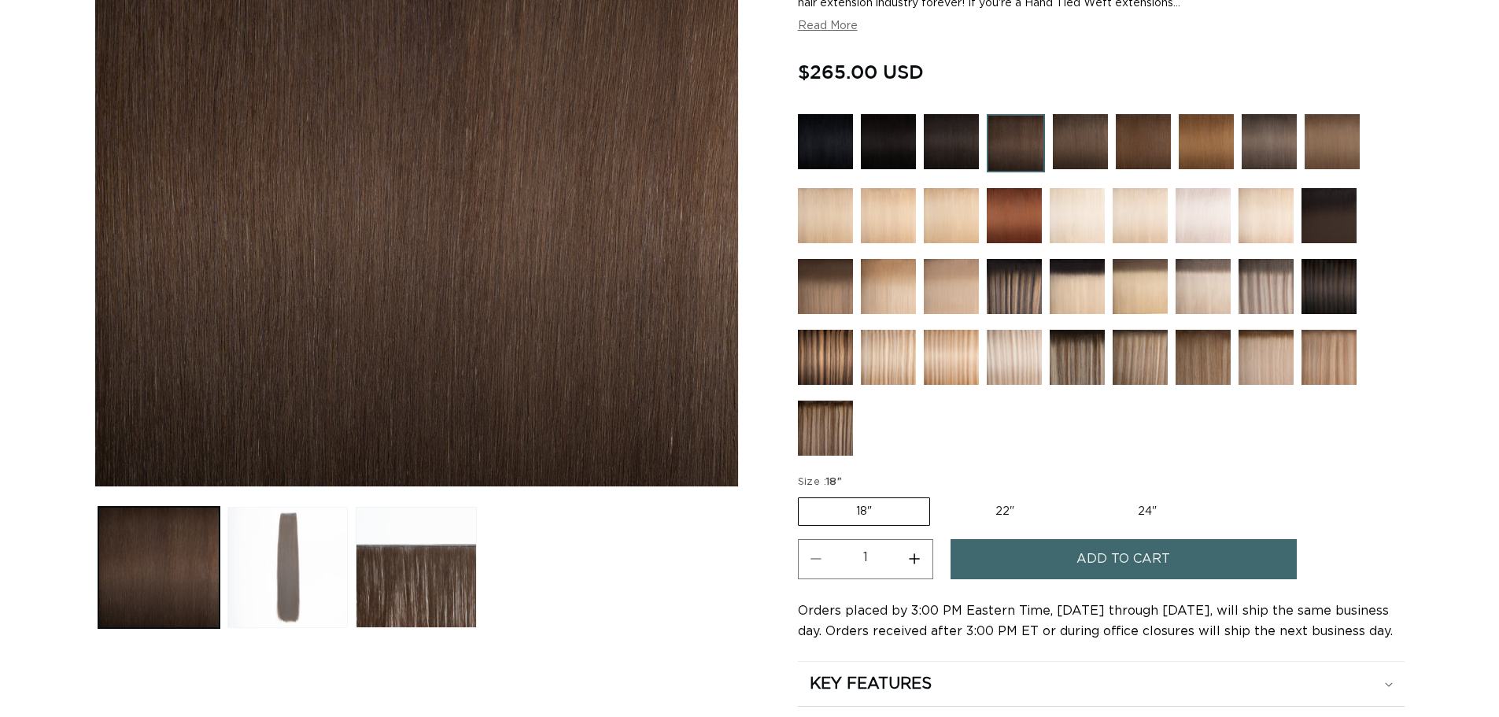
drag, startPoint x: 316, startPoint y: 531, endPoint x: 325, endPoint y: 532, distance: 9.5
click at [322, 531] on button "Load image 2 in gallery view" at bounding box center [287, 567] width 121 height 121
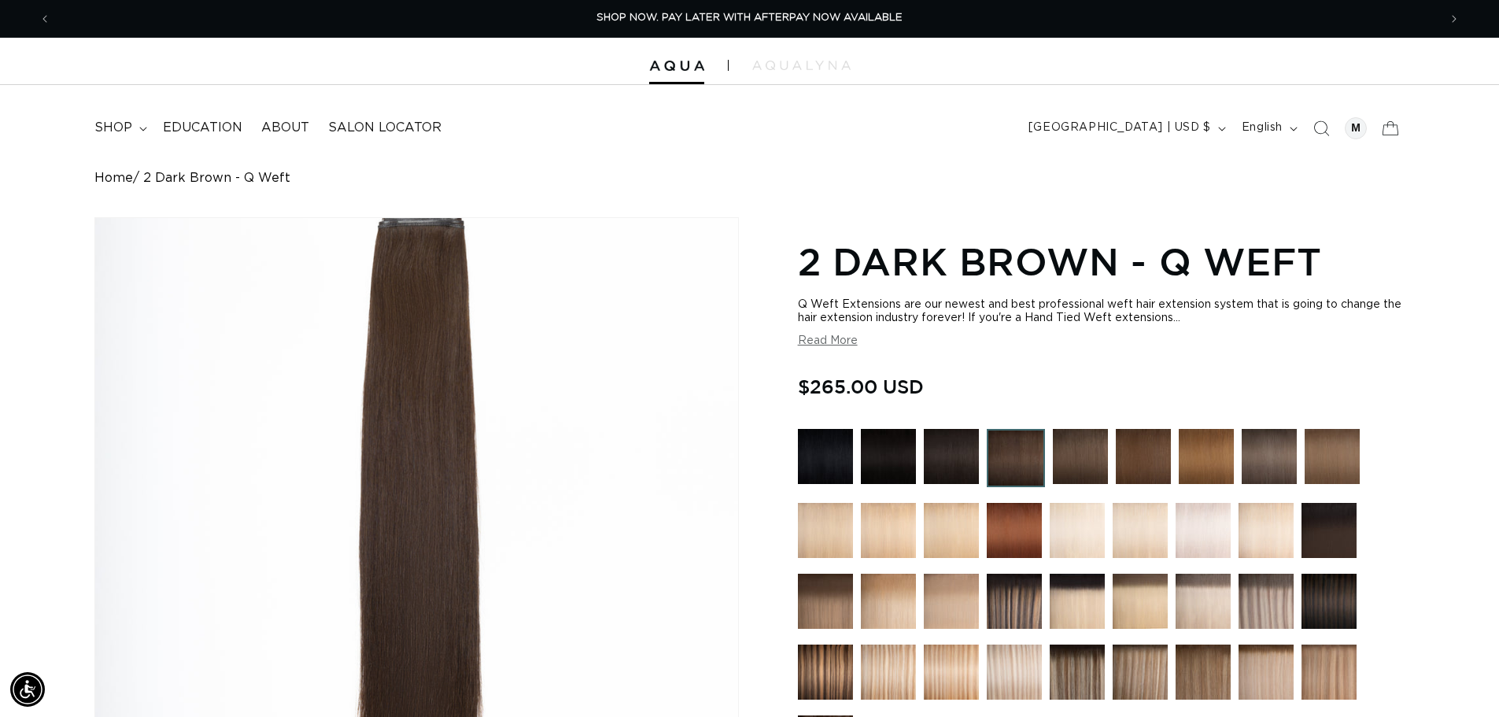
click at [749, 59] on div at bounding box center [749, 61] width 1499 height 47
click at [777, 70] on img at bounding box center [801, 65] width 98 height 9
